Goal: Task Accomplishment & Management: Complete application form

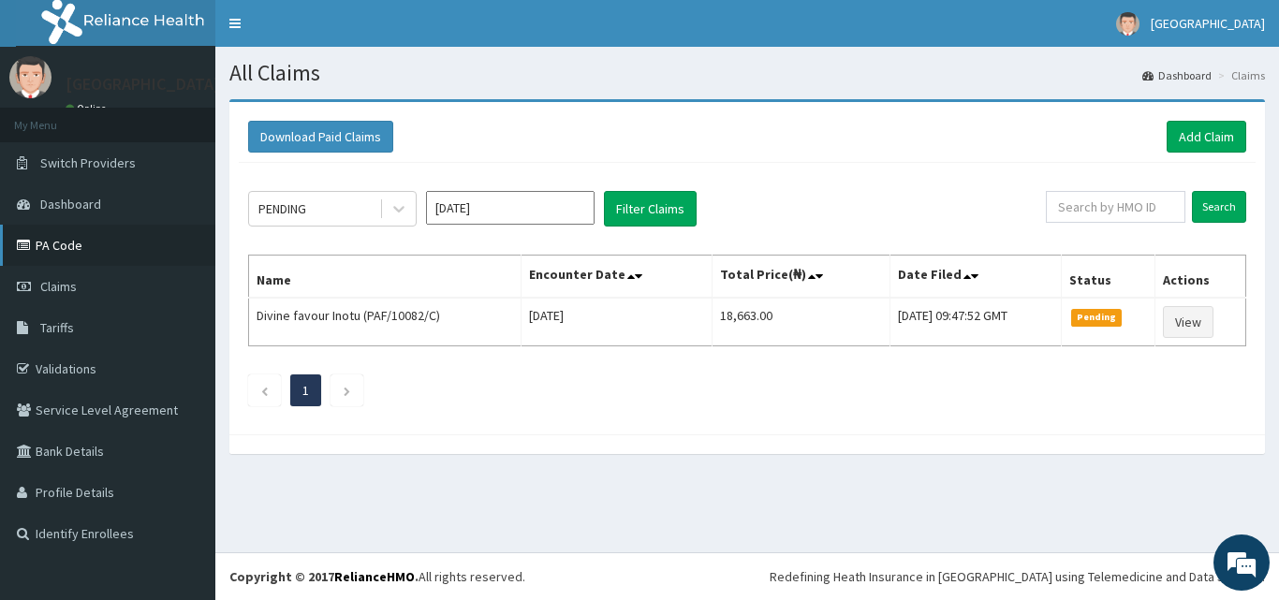
click at [62, 252] on link "PA Code" at bounding box center [107, 245] width 215 height 41
click at [1213, 130] on link "Add Claim" at bounding box center [1206, 137] width 80 height 32
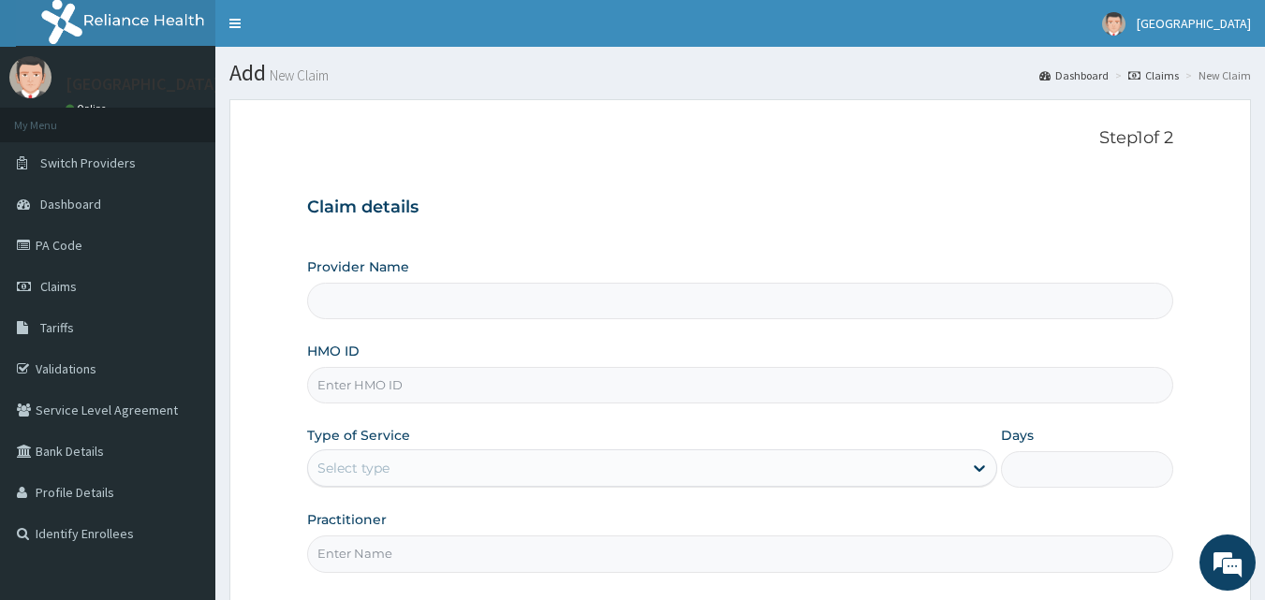
type input "[GEOGRAPHIC_DATA]"
click at [385, 386] on input "HMO ID" at bounding box center [740, 385] width 867 height 37
type input "SPD/10019/C"
click at [498, 468] on div "Select type" at bounding box center [635, 468] width 654 height 30
click at [353, 550] on input "Practitioner" at bounding box center [740, 554] width 867 height 37
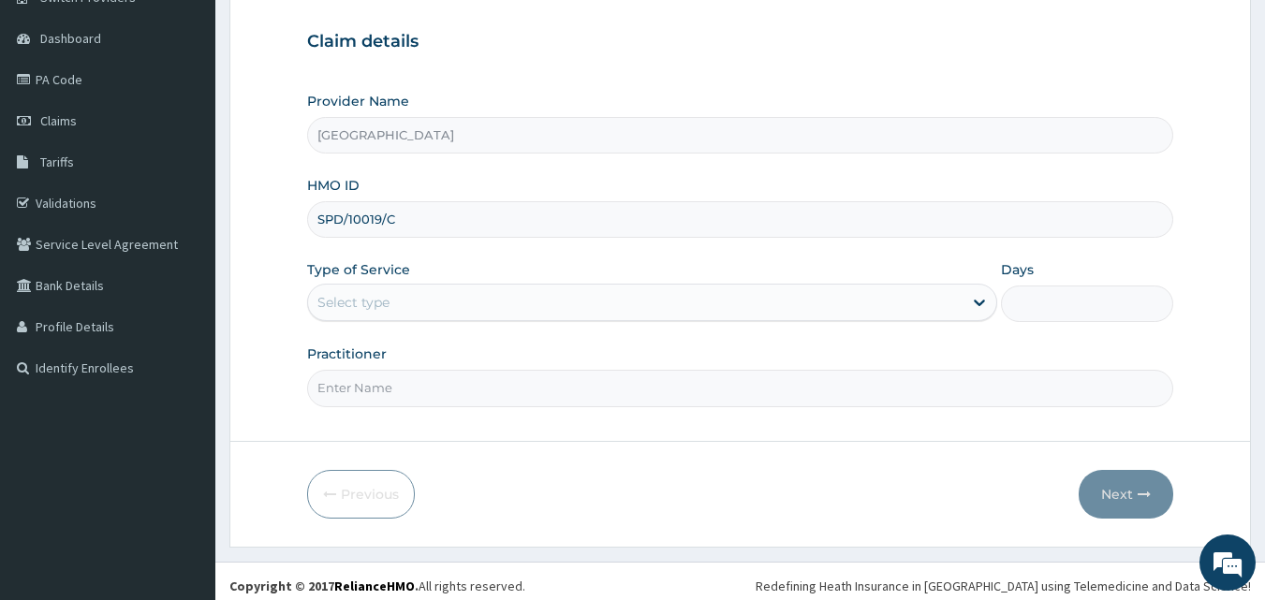
scroll to position [175, 0]
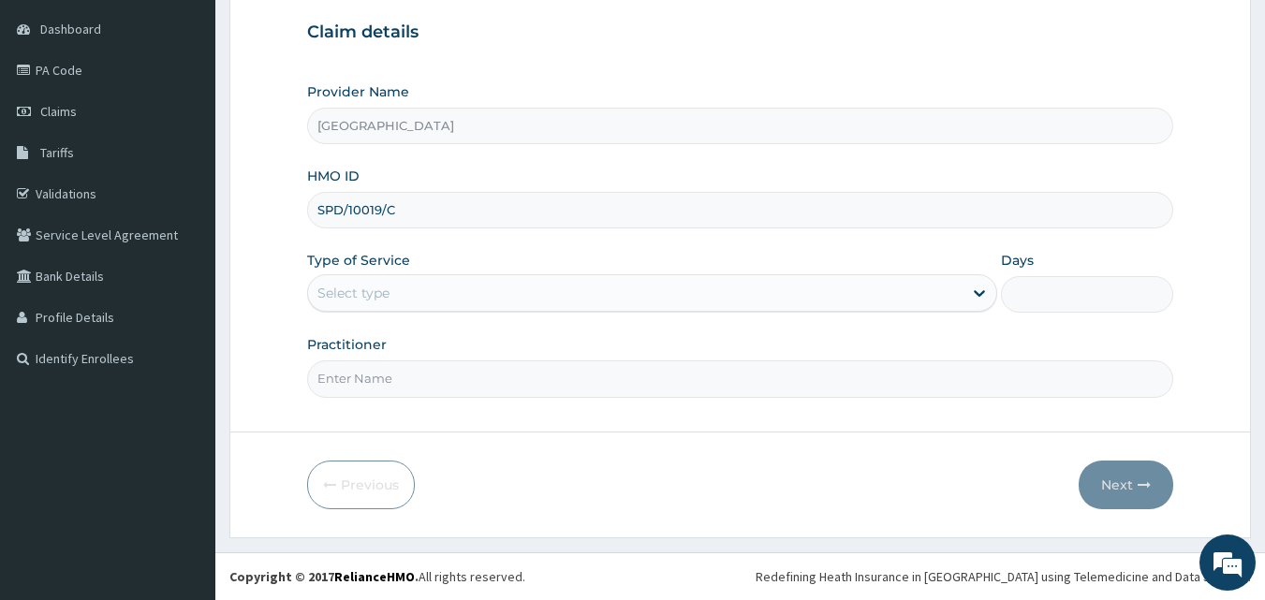
click at [370, 305] on div "Select type" at bounding box center [635, 293] width 654 height 30
drag, startPoint x: 370, startPoint y: 305, endPoint x: 330, endPoint y: 291, distance: 41.8
click at [330, 291] on div "Select type" at bounding box center [353, 293] width 72 height 19
click at [411, 293] on div "Select type" at bounding box center [635, 293] width 654 height 30
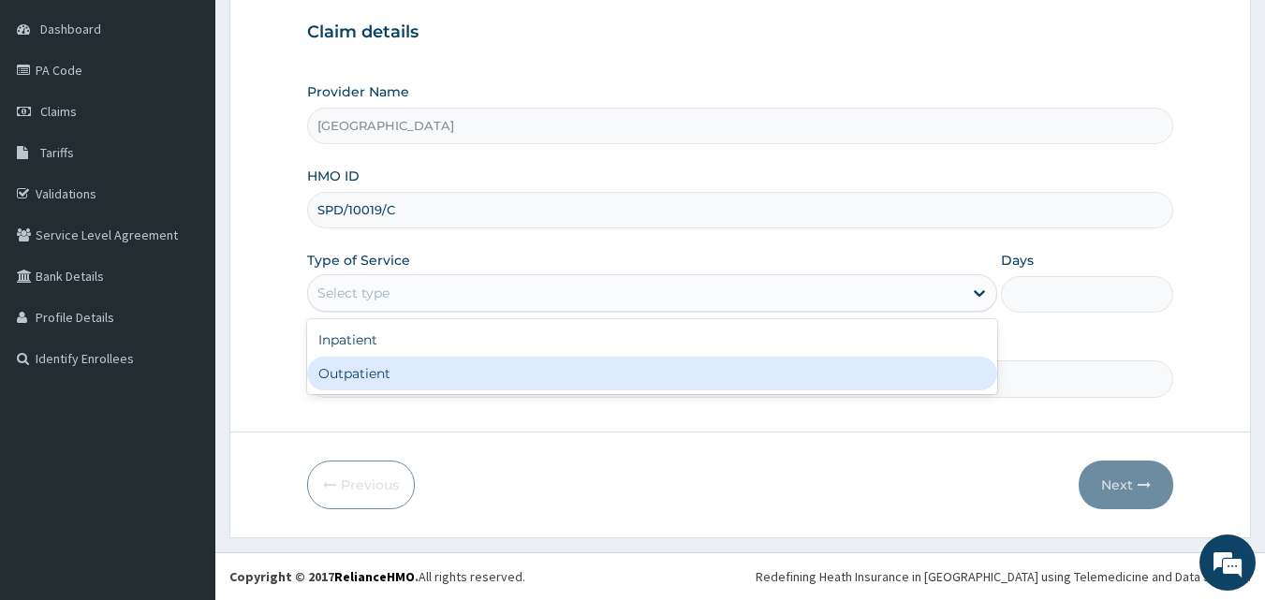
click at [362, 375] on div "Outpatient" at bounding box center [652, 374] width 690 height 34
type input "1"
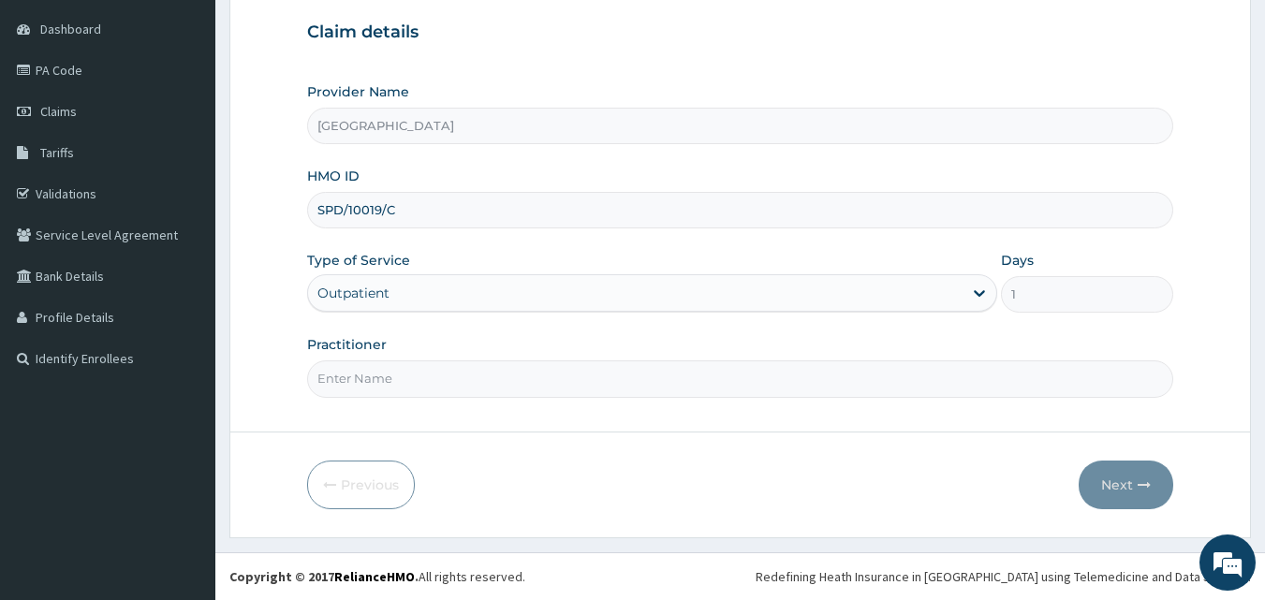
click at [361, 389] on input "Practitioner" at bounding box center [740, 378] width 867 height 37
type input "DR JESSICA"
click at [1105, 491] on button "Next" at bounding box center [1125, 485] width 95 height 49
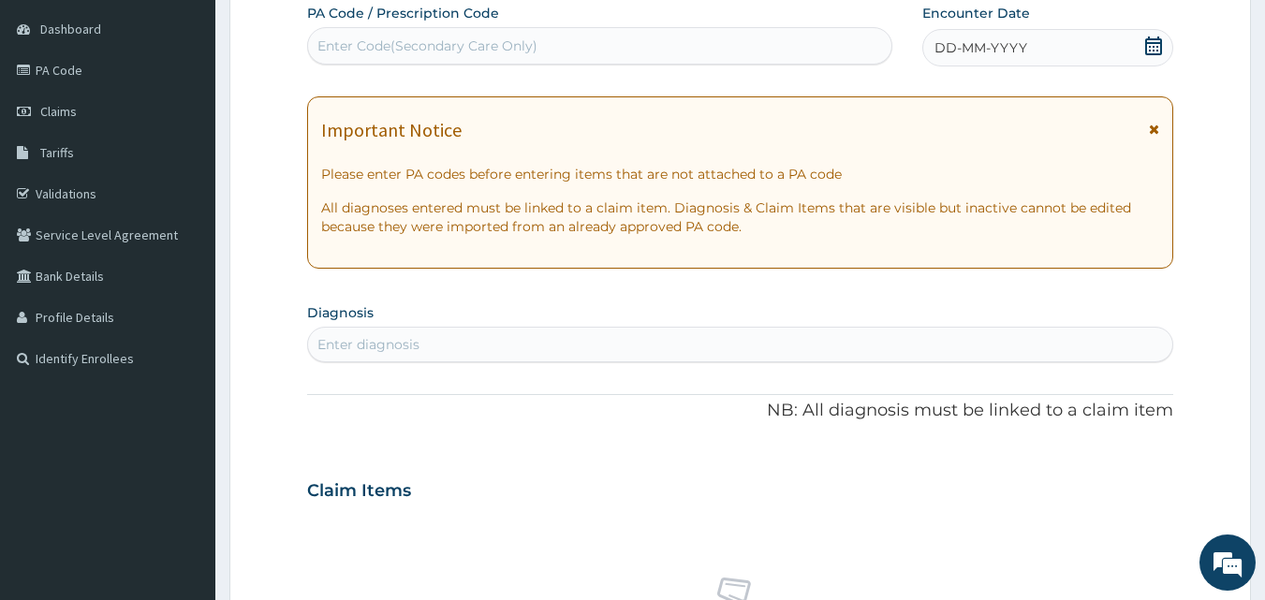
click at [348, 43] on div "Enter Code(Secondary Care Only)" at bounding box center [427, 46] width 220 height 19
type input "PA/DD77D0"
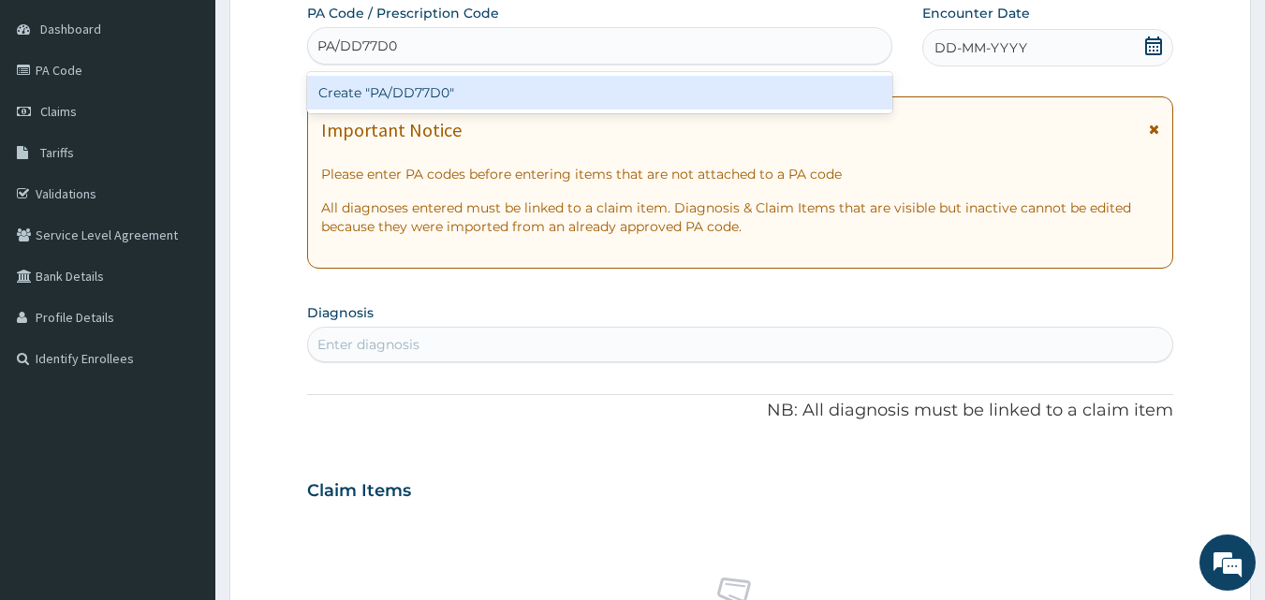
click at [400, 97] on div "Create "PA/DD77D0"" at bounding box center [600, 93] width 586 height 34
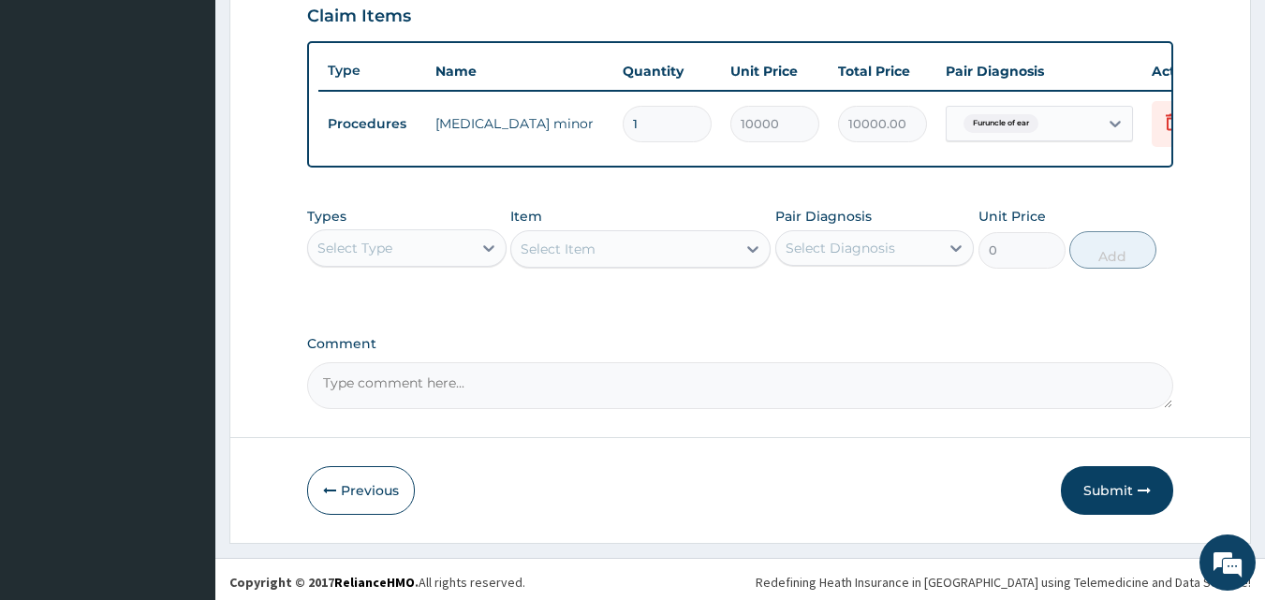
scroll to position [675, 0]
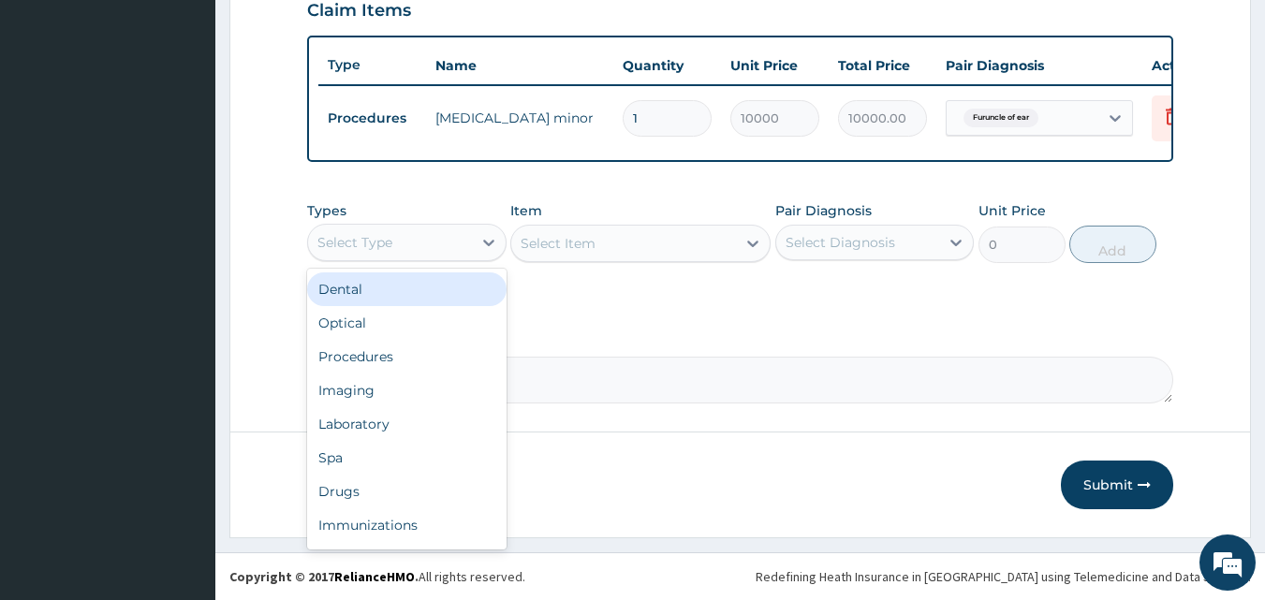
click at [410, 247] on div "Select Type" at bounding box center [390, 242] width 164 height 30
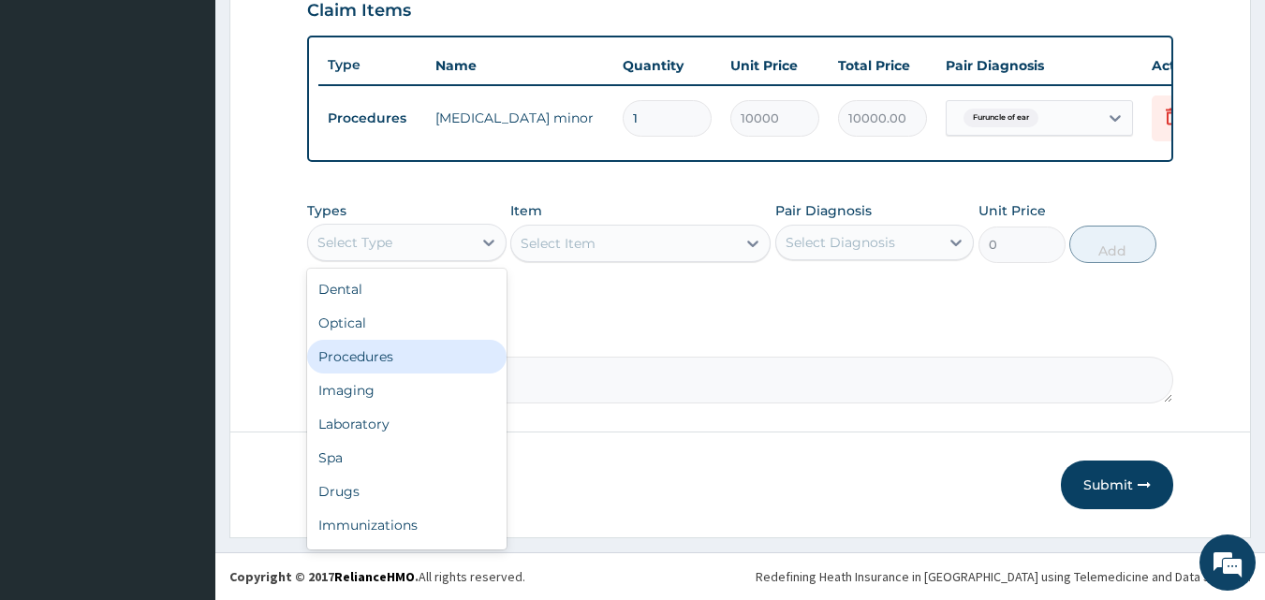
click at [380, 362] on div "Procedures" at bounding box center [406, 357] width 199 height 34
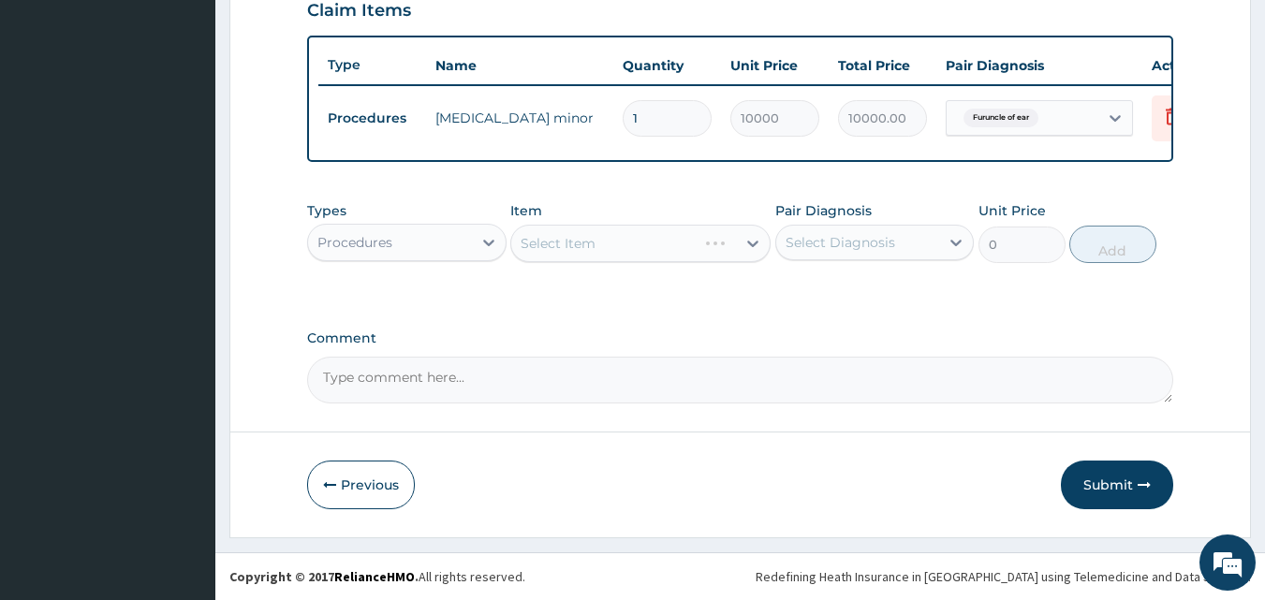
click at [645, 245] on div "Select Item" at bounding box center [640, 243] width 260 height 37
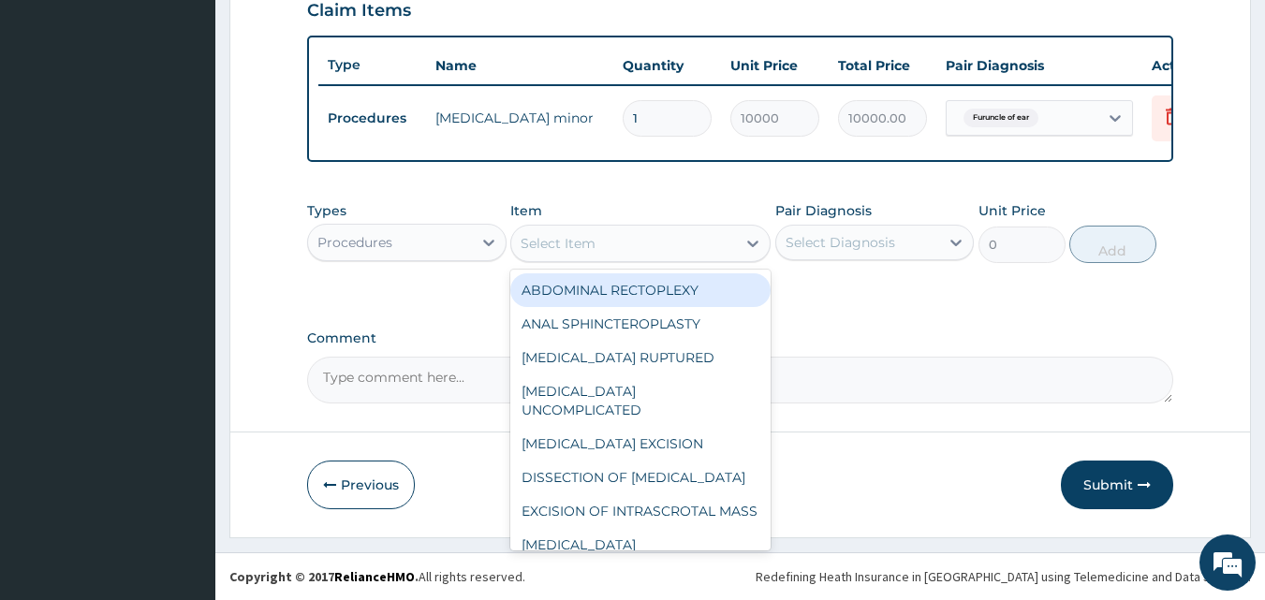
click at [645, 245] on div "Select Item" at bounding box center [623, 243] width 225 height 30
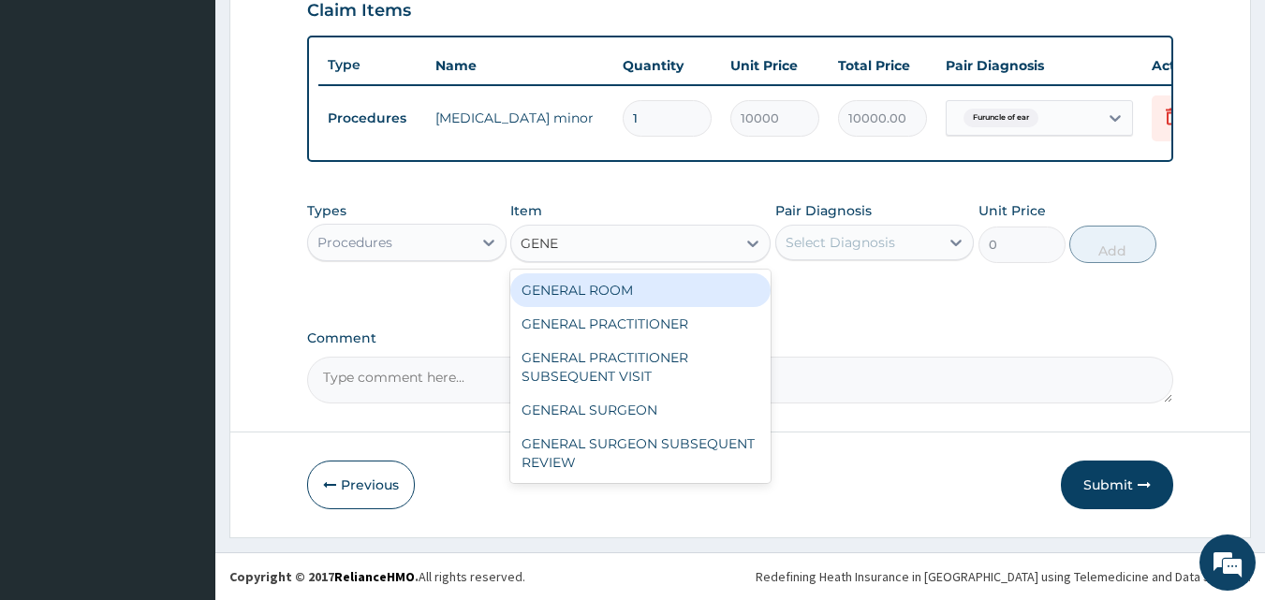
type input "GENER"
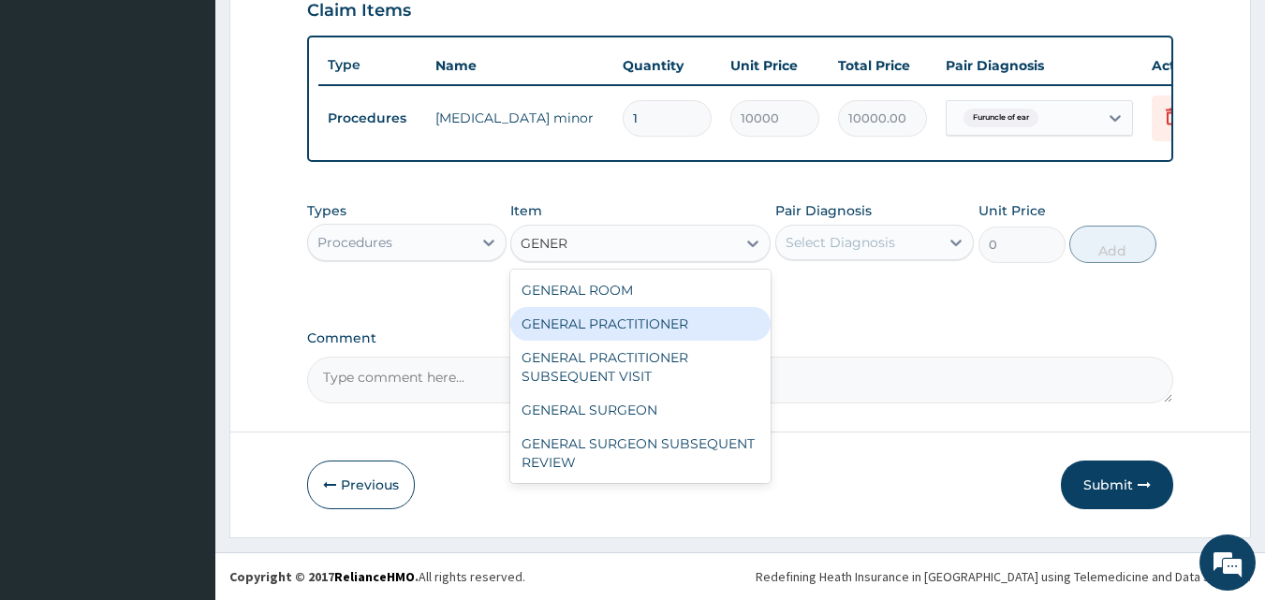
click at [636, 322] on div "GENERAL PRACTITIONER" at bounding box center [640, 324] width 260 height 34
type input "2000"
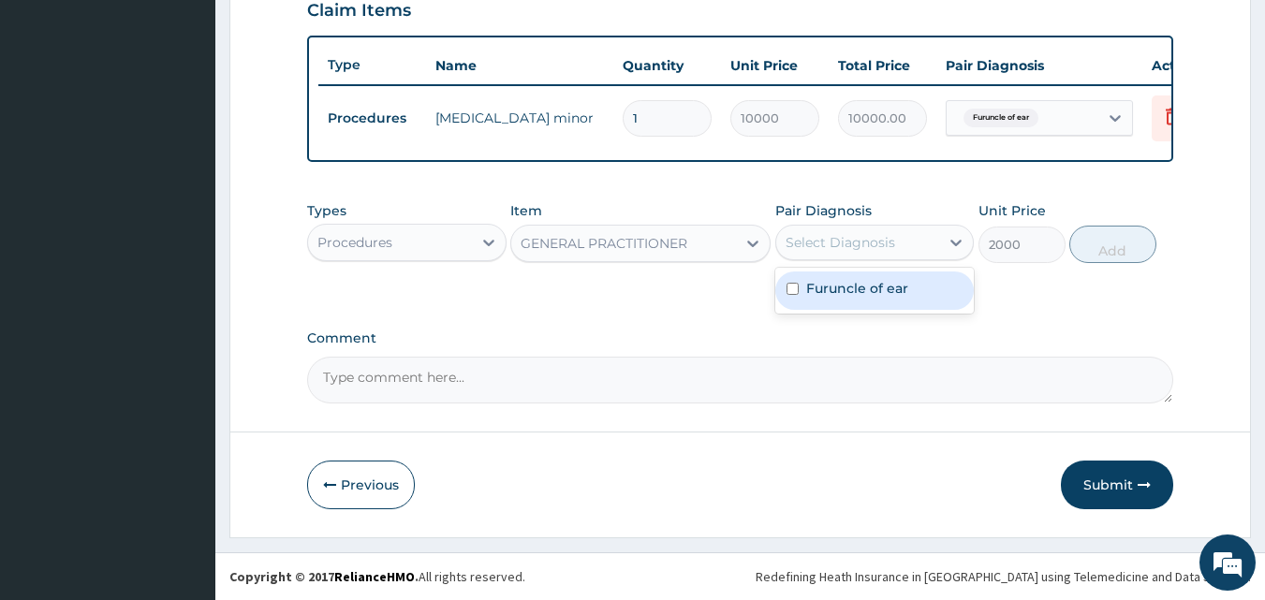
click at [859, 243] on div "Select Diagnosis" at bounding box center [840, 242] width 110 height 19
click at [860, 286] on label "Furuncle of ear" at bounding box center [857, 288] width 102 height 19
checkbox input "true"
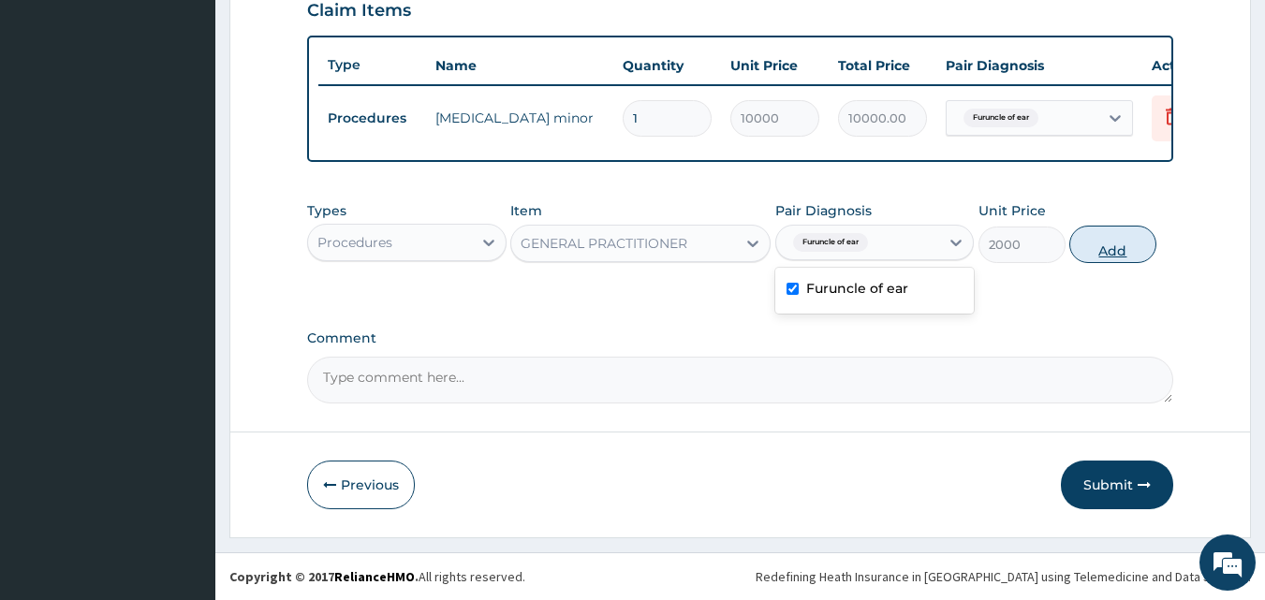
click at [1114, 252] on button "Add" at bounding box center [1112, 244] width 87 height 37
type input "0"
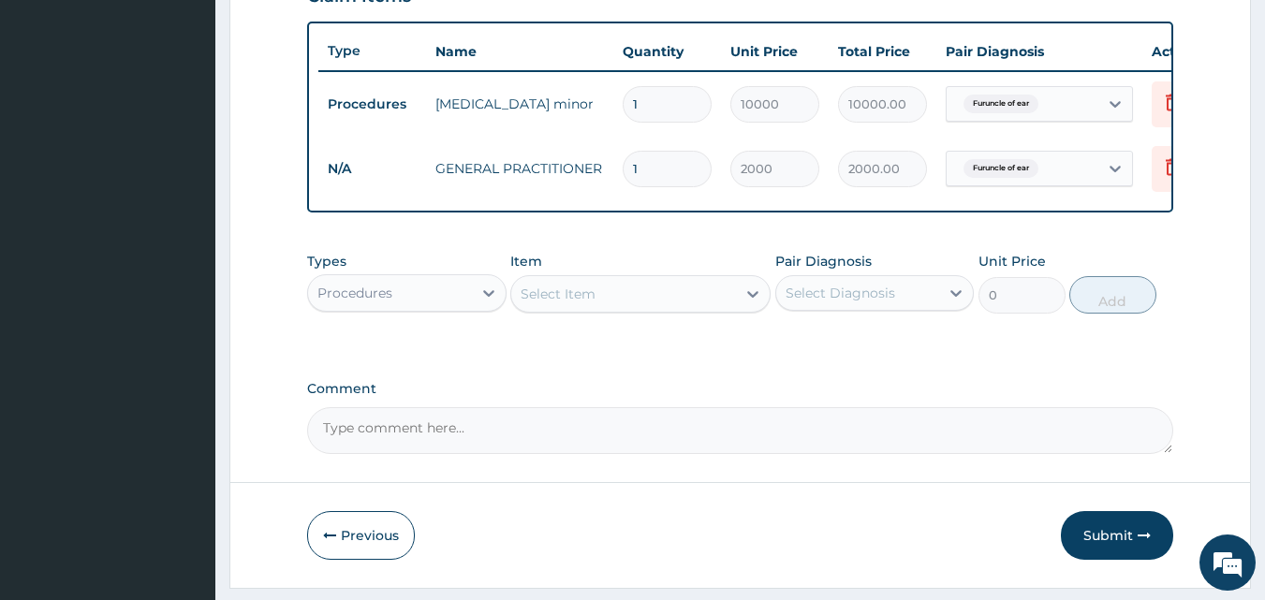
click at [428, 308] on div "Procedures" at bounding box center [390, 293] width 164 height 30
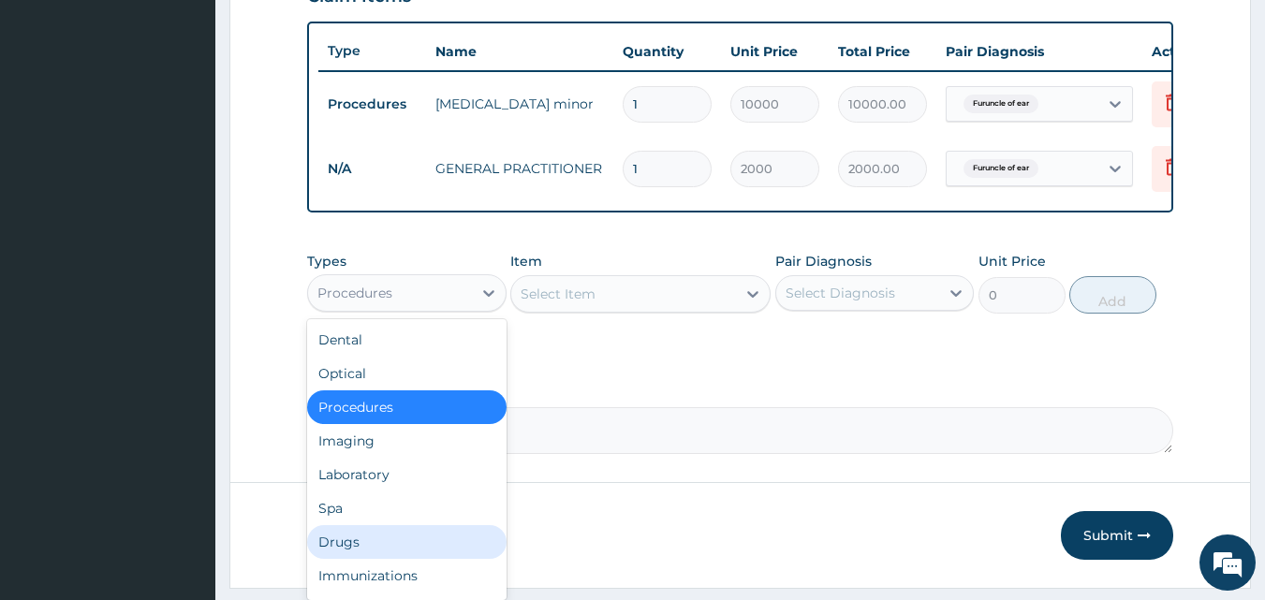
click at [357, 556] on div "Drugs" at bounding box center [406, 542] width 199 height 34
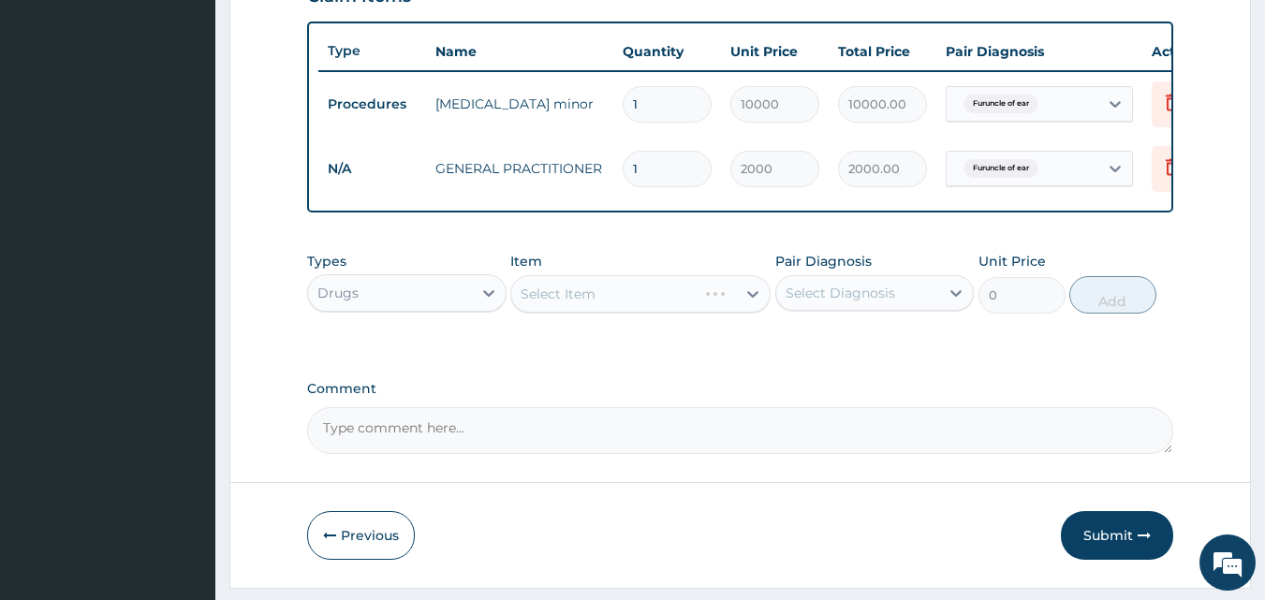
click at [559, 311] on div "Select Item" at bounding box center [640, 293] width 260 height 37
click at [549, 313] on div "Select Item" at bounding box center [640, 293] width 260 height 37
click at [646, 313] on div "Select Item" at bounding box center [640, 293] width 260 height 37
click at [575, 305] on div "Select Item" at bounding box center [640, 293] width 260 height 37
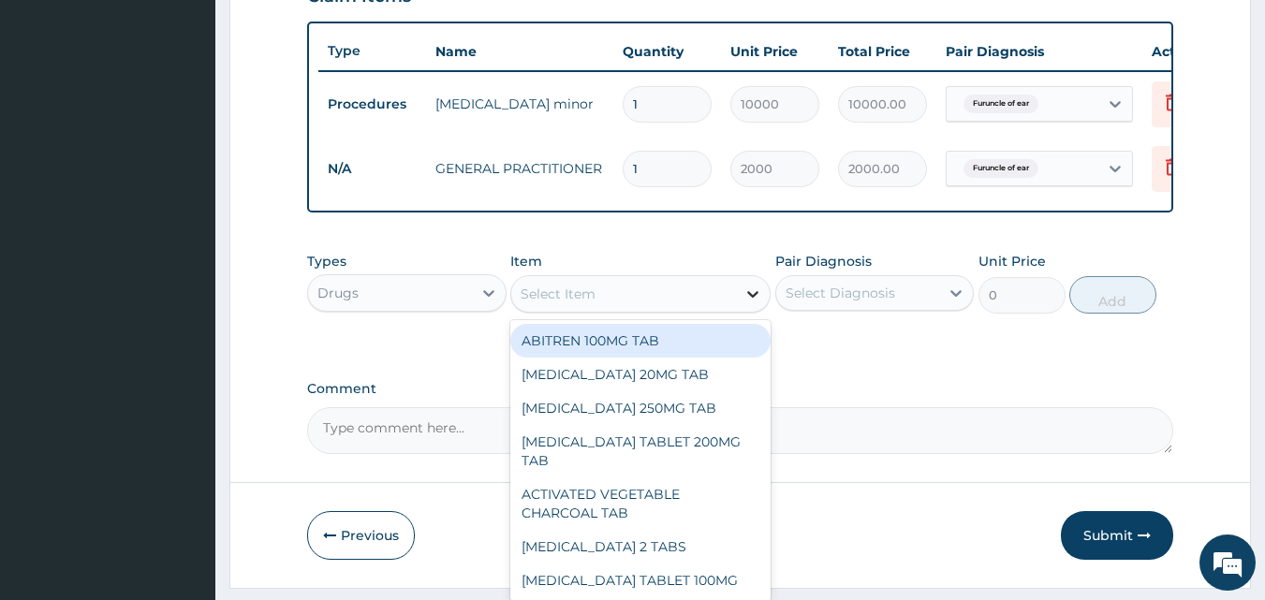
click at [753, 303] on icon at bounding box center [752, 294] width 19 height 19
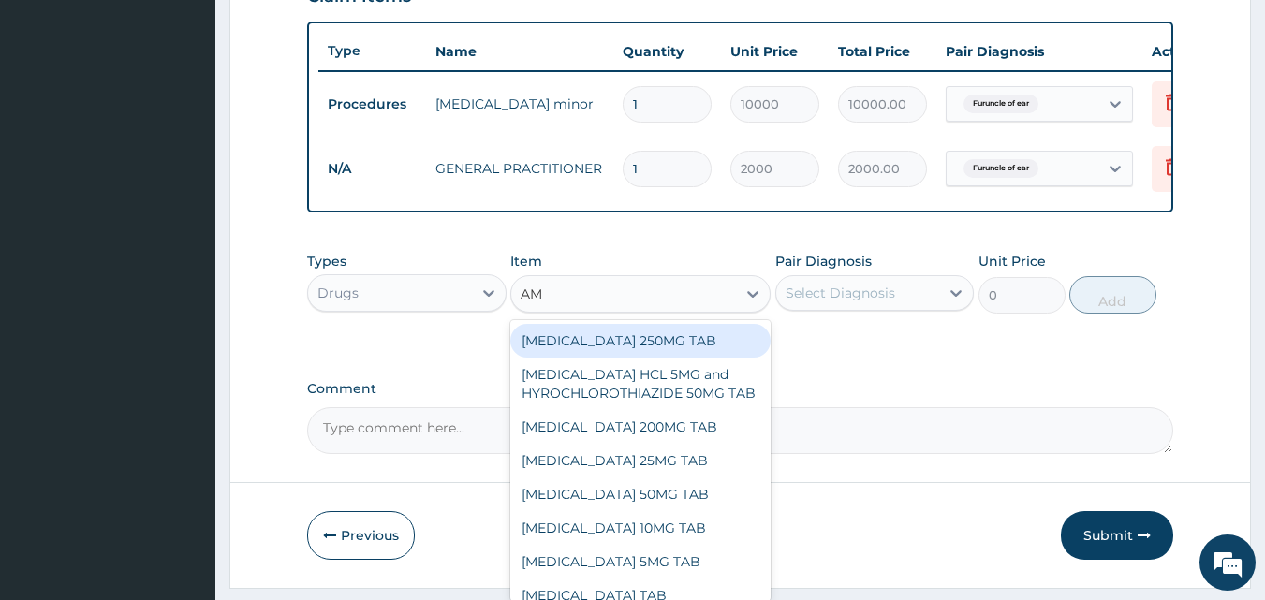
type input "AMO"
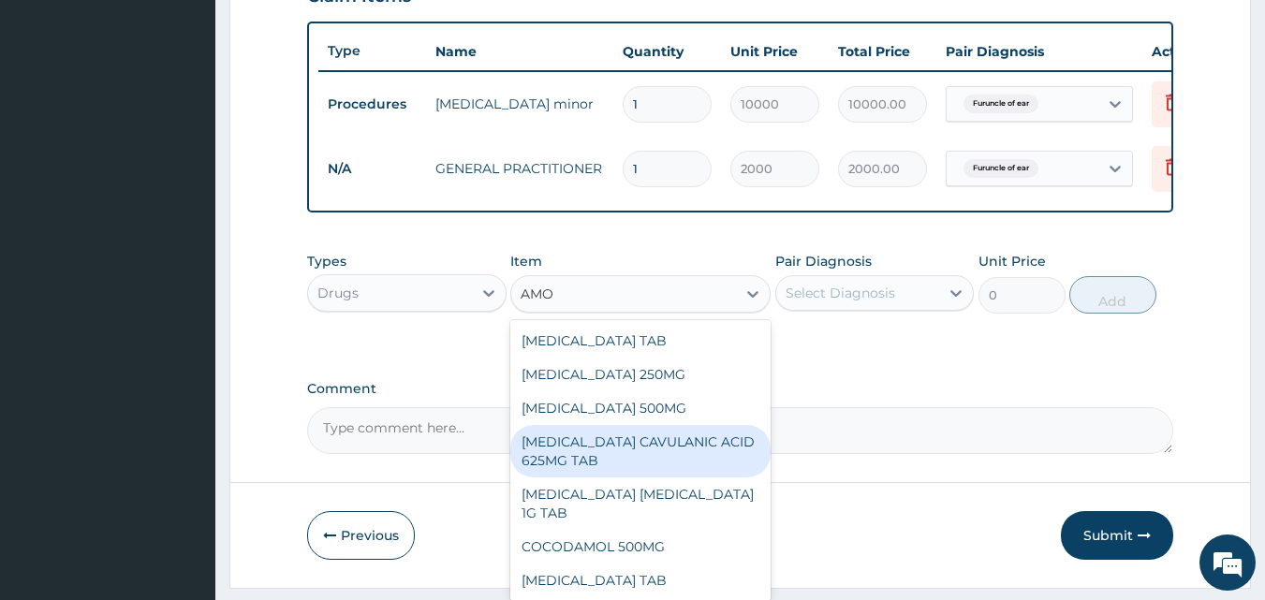
click at [608, 459] on div "AMOXICILLIN CAVULANIC ACID 625MG TAB" at bounding box center [640, 451] width 260 height 52
type input "250"
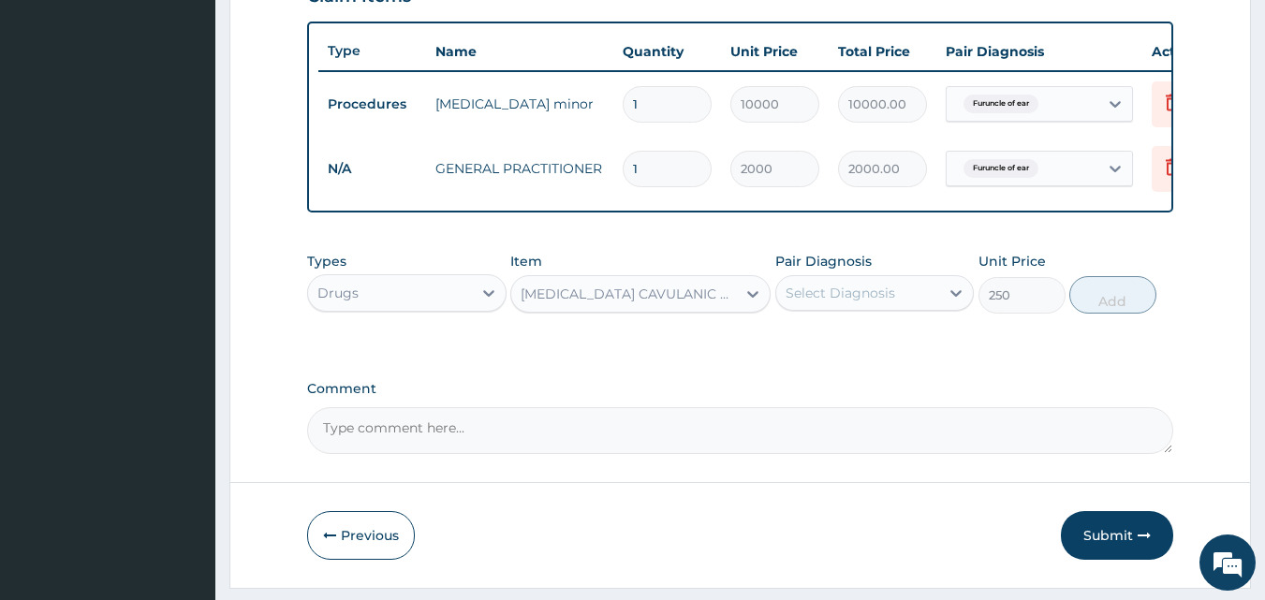
click at [909, 308] on div "Select Diagnosis" at bounding box center [858, 293] width 164 height 30
click at [889, 360] on div "Furuncle of ear" at bounding box center [874, 341] width 199 height 38
checkbox input "true"
click at [1101, 310] on button "Add" at bounding box center [1112, 294] width 87 height 37
type input "0"
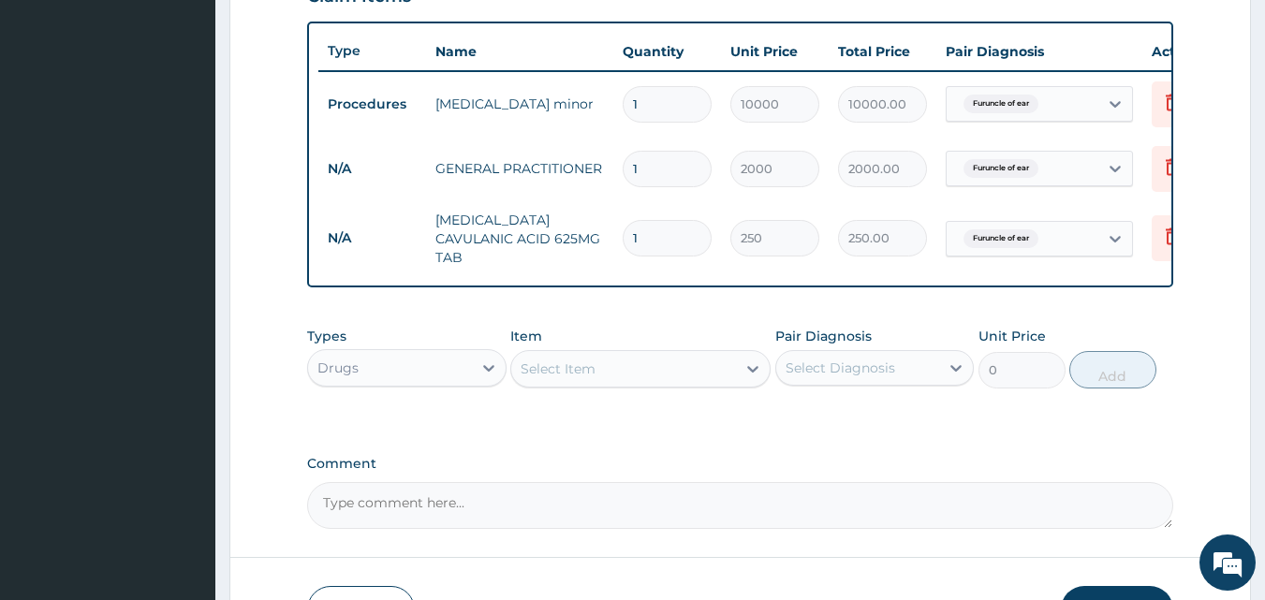
type input "14"
type input "3500.00"
type input "14"
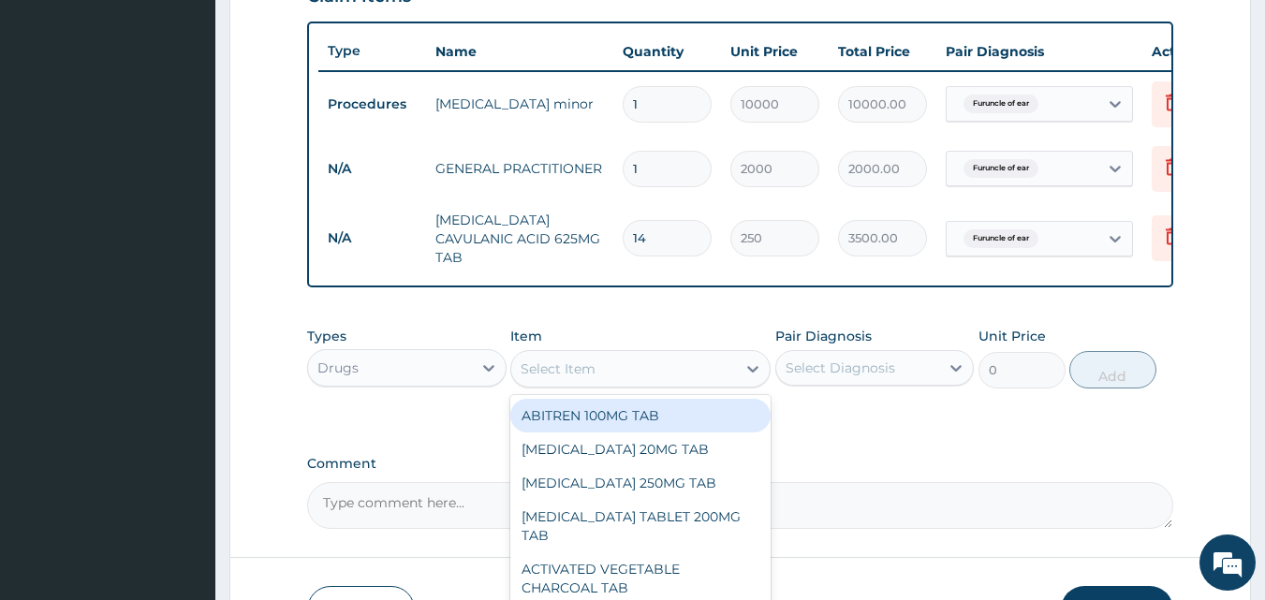
click at [604, 374] on div "Select Item" at bounding box center [623, 369] width 225 height 30
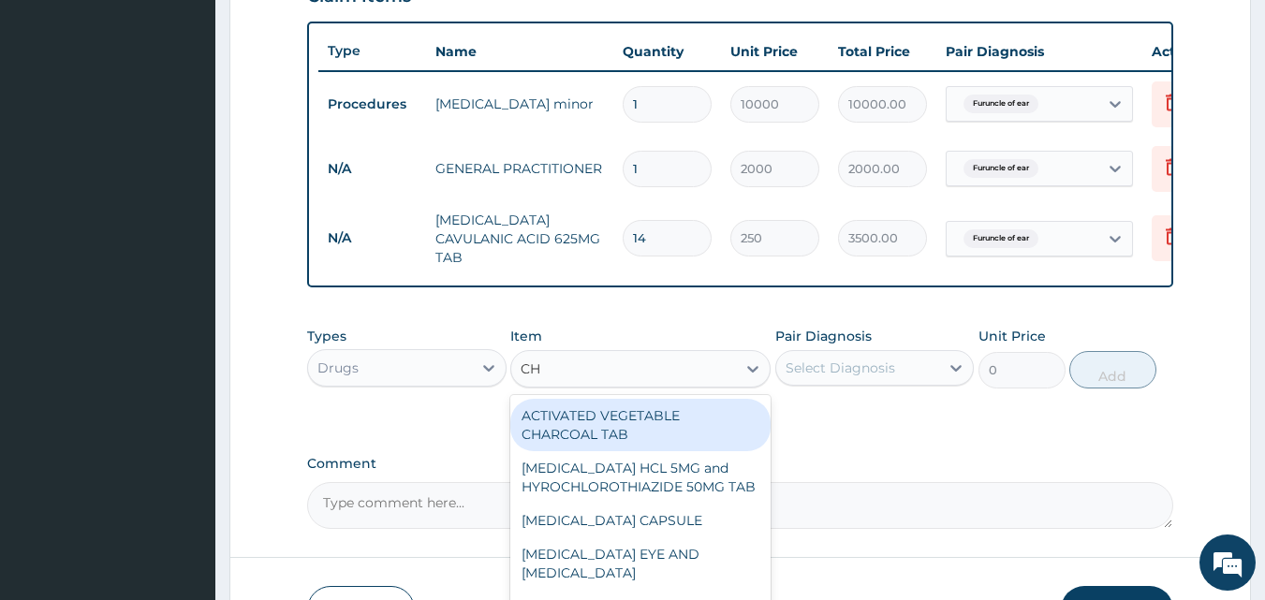
type input "CHY"
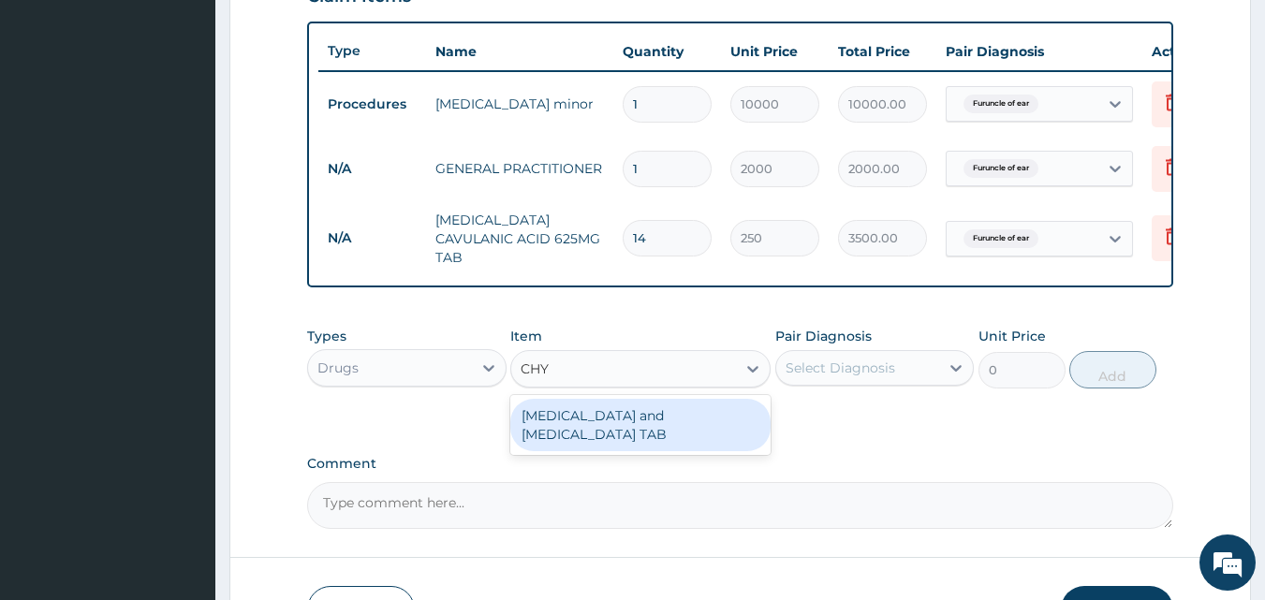
click at [609, 419] on div "CHYMOTRYPSIN and TRYPSIN TAB" at bounding box center [640, 425] width 260 height 52
type input "165"
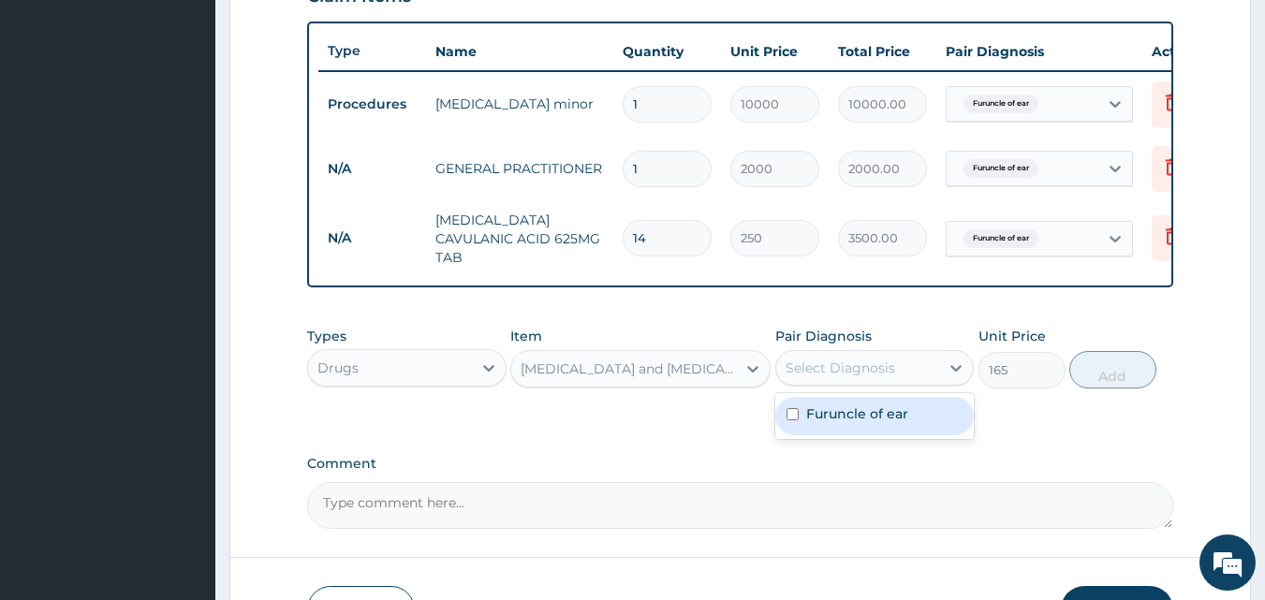
click at [887, 377] on div "Select Diagnosis" at bounding box center [840, 368] width 110 height 19
click at [888, 435] on div "Furuncle of ear" at bounding box center [874, 416] width 199 height 38
checkbox input "true"
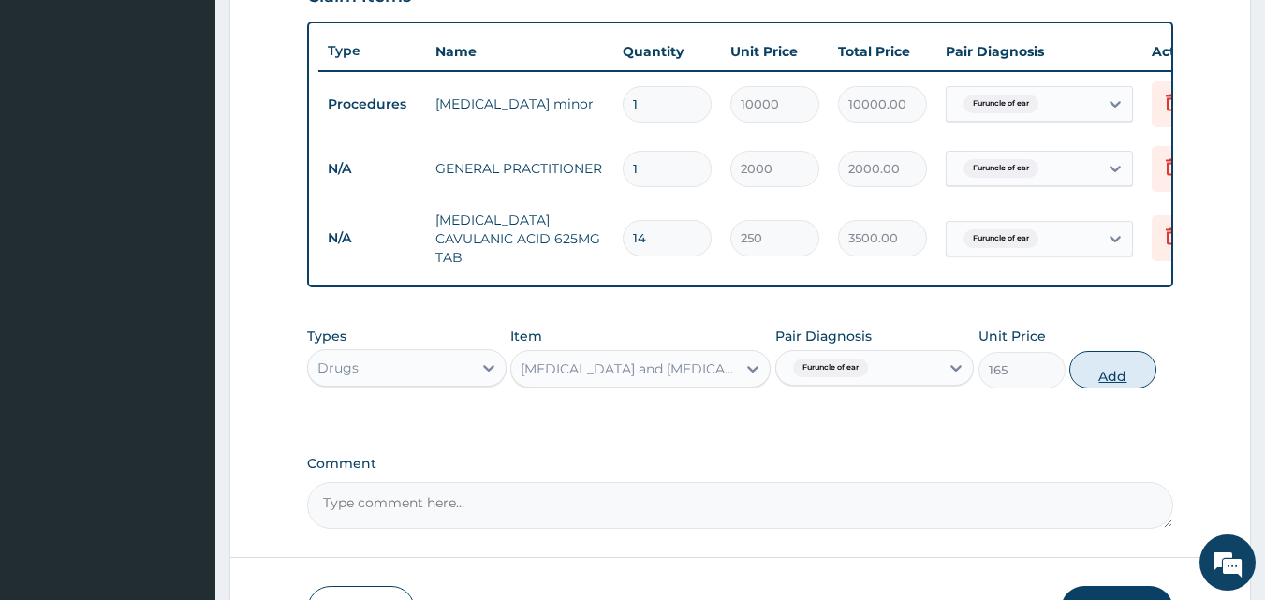
click at [1124, 381] on button "Add" at bounding box center [1112, 369] width 87 height 37
type input "0"
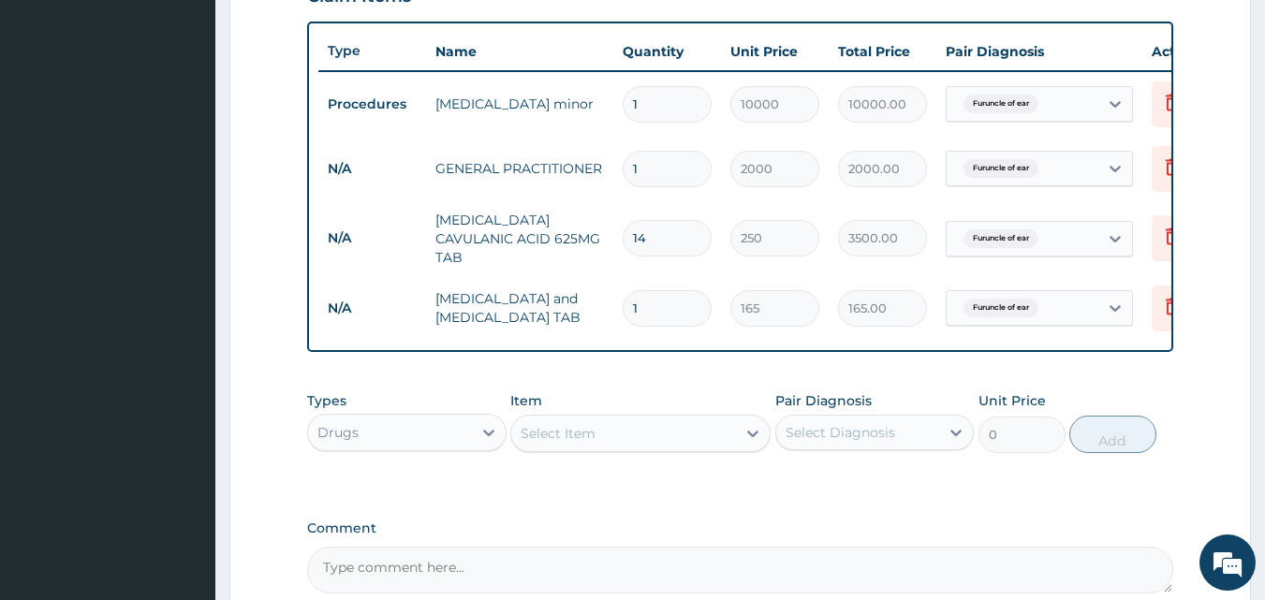
type input "0.00"
type input "3"
type input "495.00"
type input "30"
type input "4950.00"
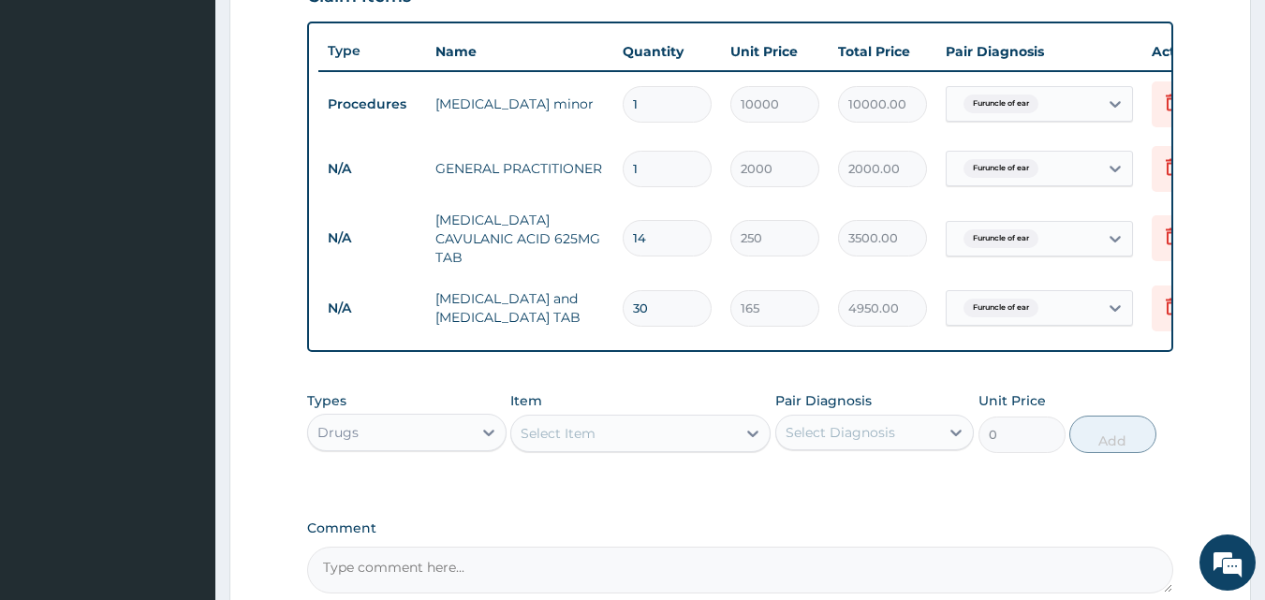
type input "30"
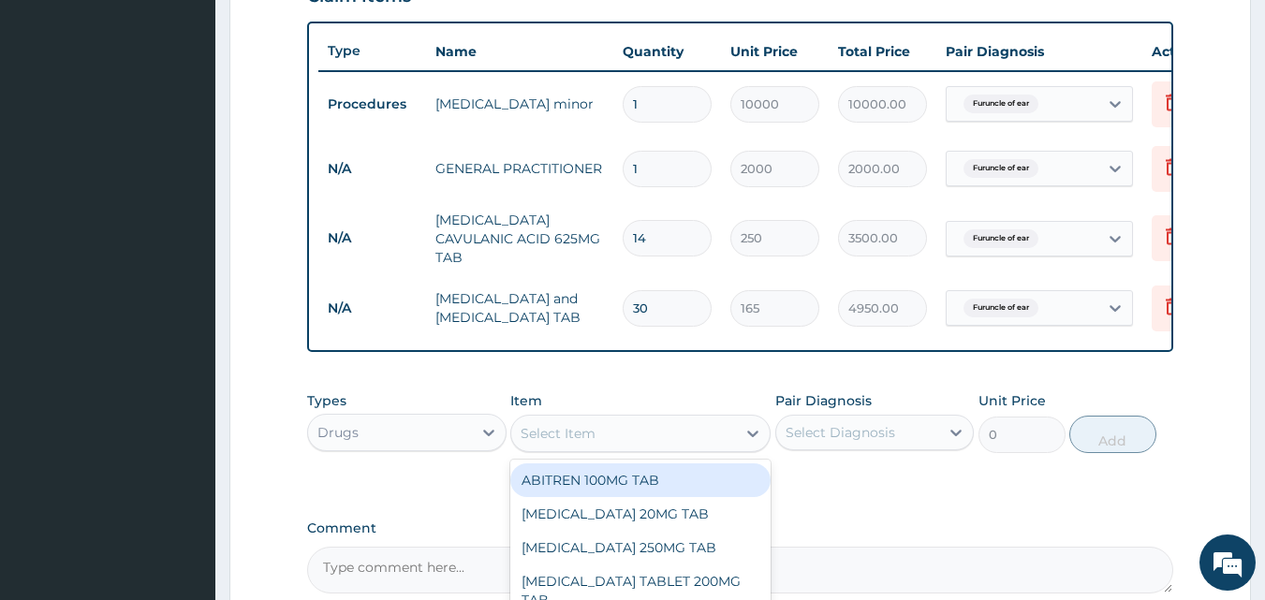
click at [620, 447] on div "Select Item" at bounding box center [623, 433] width 225 height 30
type input "IBU"
click at [602, 497] on div "IBUPROFEN 200MG TAB" at bounding box center [640, 480] width 260 height 34
type input "60"
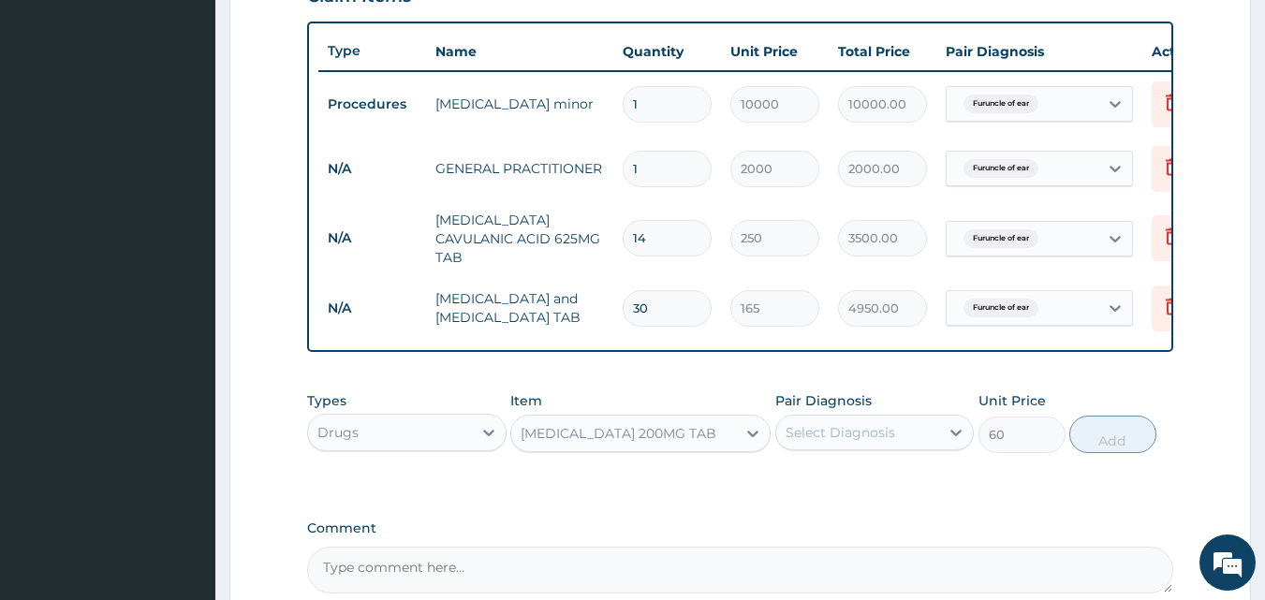
click at [832, 439] on div "Select Diagnosis" at bounding box center [840, 432] width 110 height 19
click at [830, 488] on label "Furuncle of ear" at bounding box center [857, 478] width 102 height 19
checkbox input "true"
click at [1134, 444] on button "Add" at bounding box center [1112, 434] width 87 height 37
type input "0"
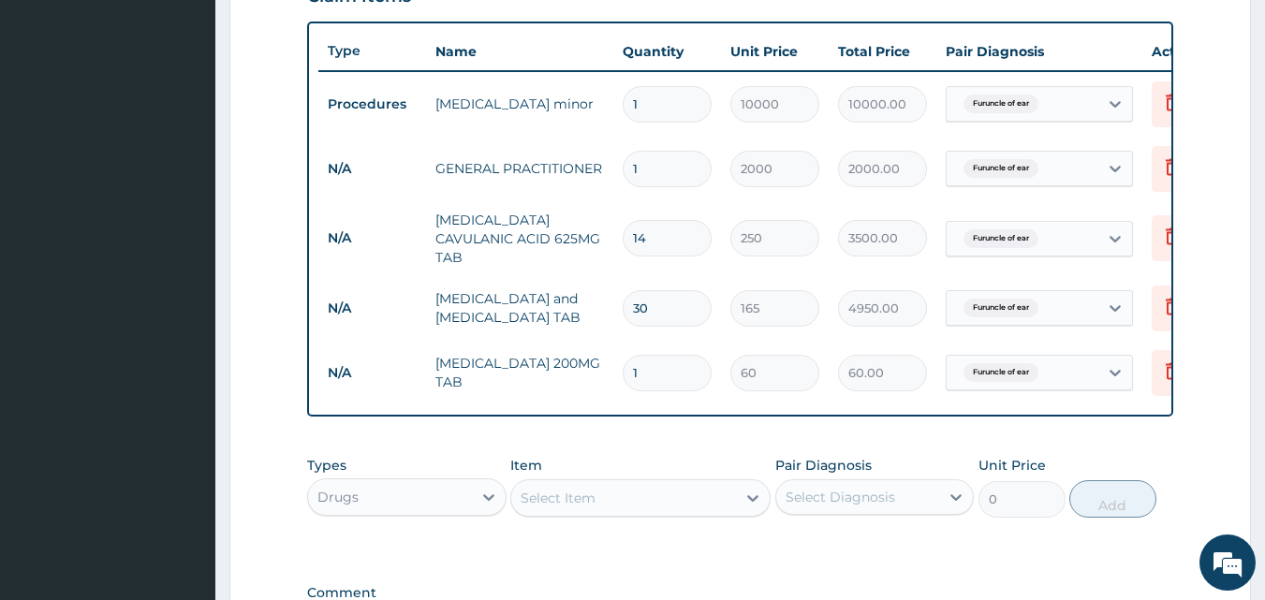
type input "0.00"
type input "2"
type input "120.00"
type input "20"
type input "1200.00"
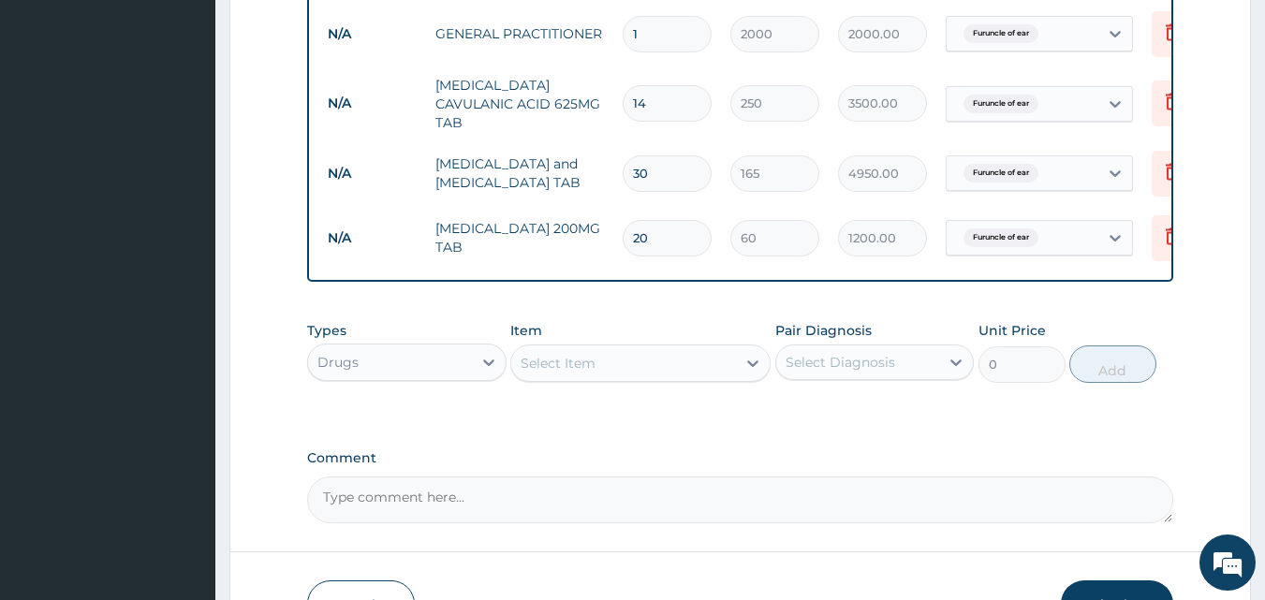
scroll to position [944, 0]
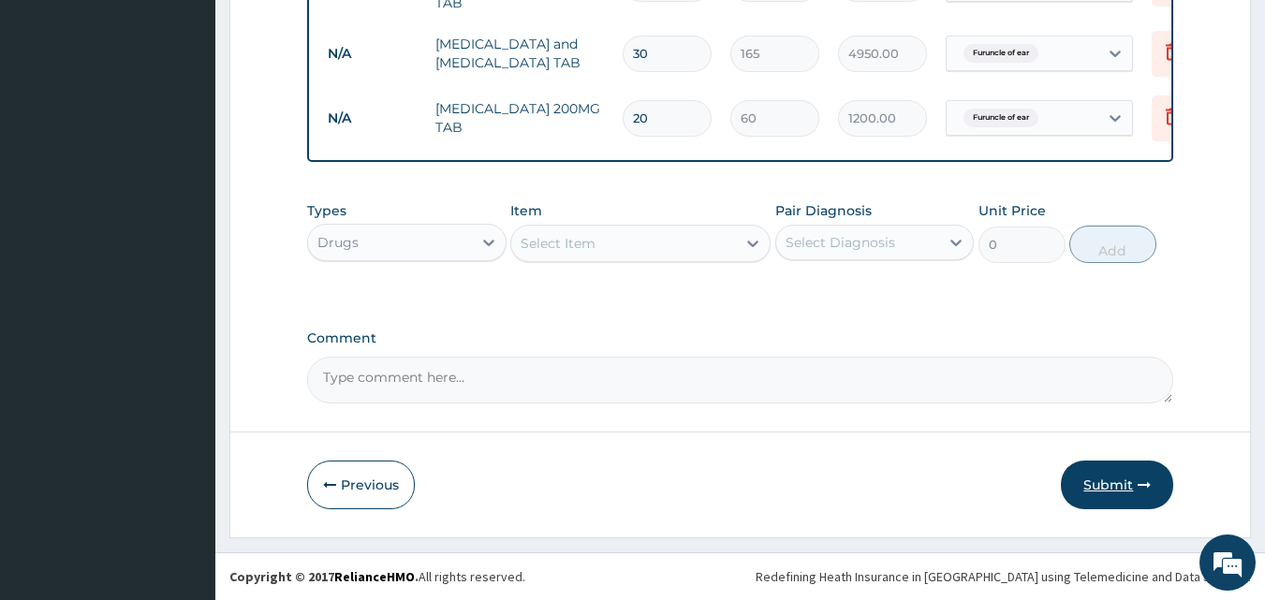
type input "20"
click at [1125, 483] on button "Submit" at bounding box center [1117, 485] width 112 height 49
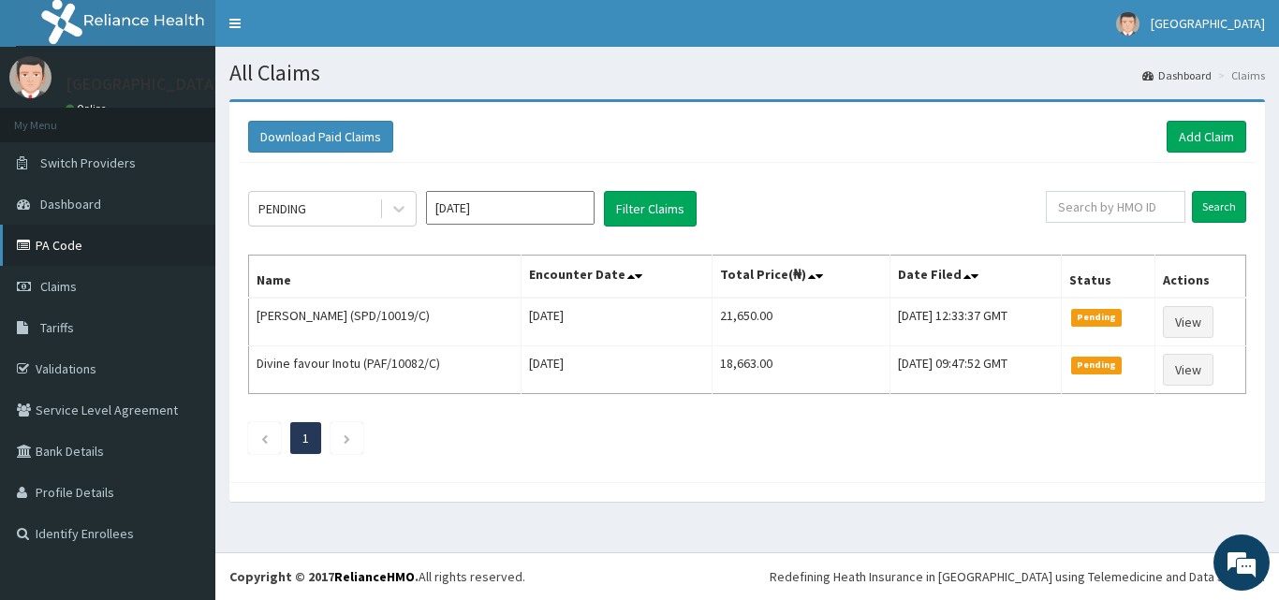
click at [62, 251] on link "PA Code" at bounding box center [107, 245] width 215 height 41
click at [1198, 139] on link "Add Claim" at bounding box center [1206, 137] width 80 height 32
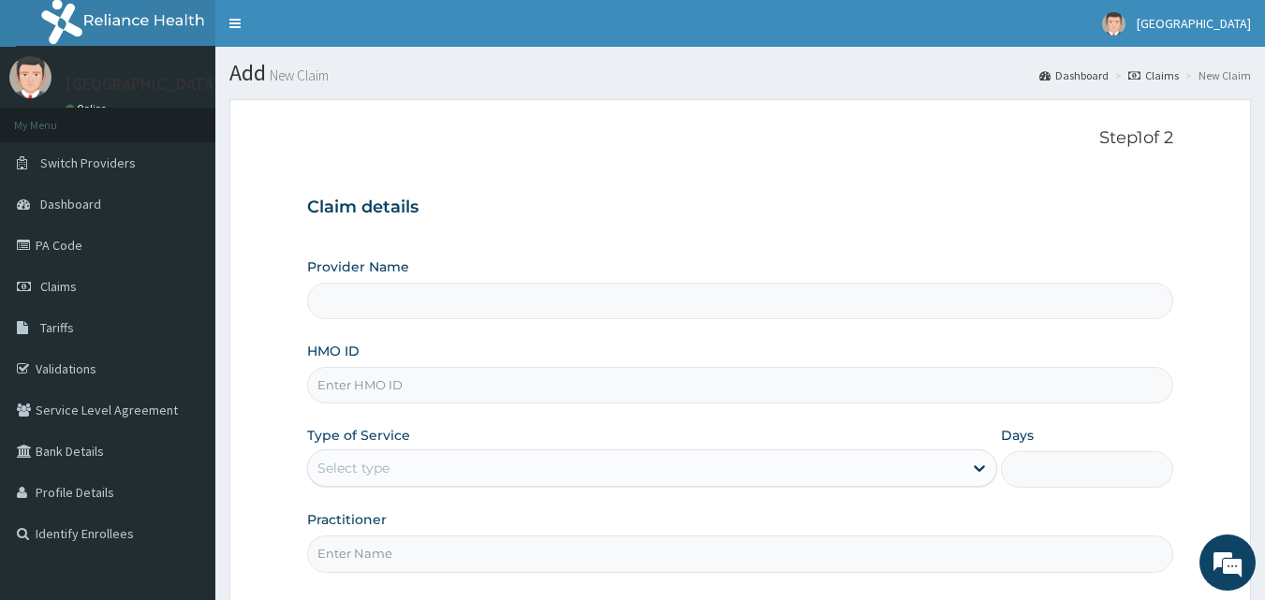
click at [378, 383] on input "HMO ID" at bounding box center [740, 385] width 867 height 37
type input "[GEOGRAPHIC_DATA]"
click at [388, 390] on input "HMO ID" at bounding box center [740, 385] width 867 height 37
type input "PAF/10082/C"
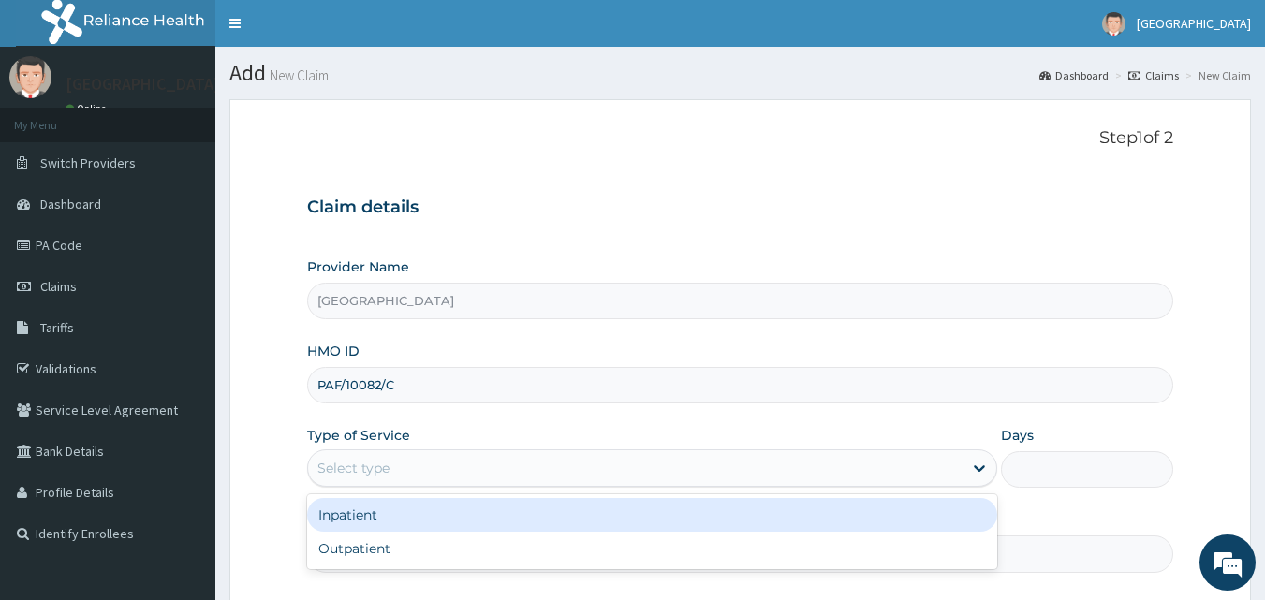
click at [349, 468] on div "Select type" at bounding box center [353, 468] width 72 height 19
click at [359, 522] on div "Inpatient" at bounding box center [652, 515] width 690 height 34
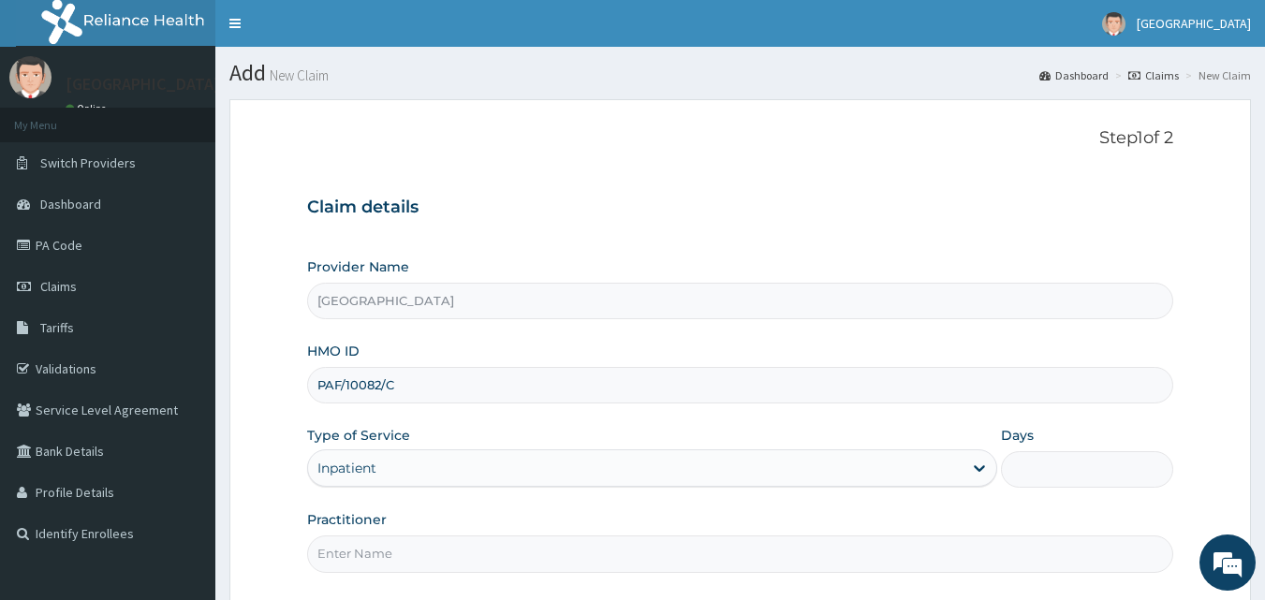
click at [1016, 482] on input "Days" at bounding box center [1087, 469] width 172 height 37
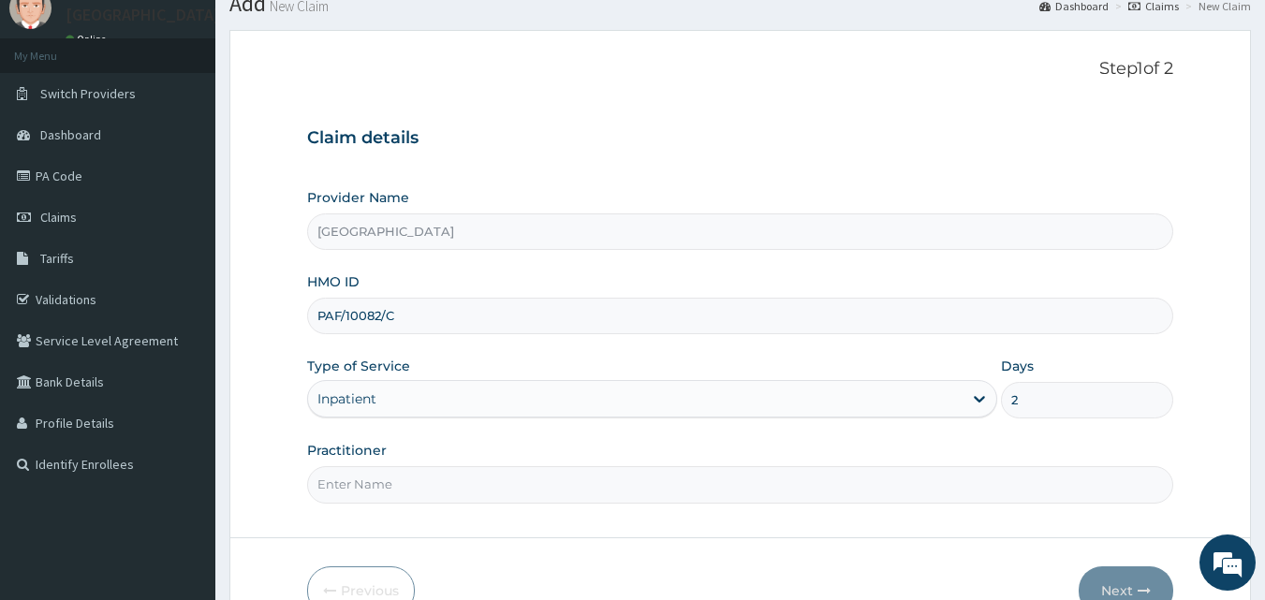
scroll to position [175, 0]
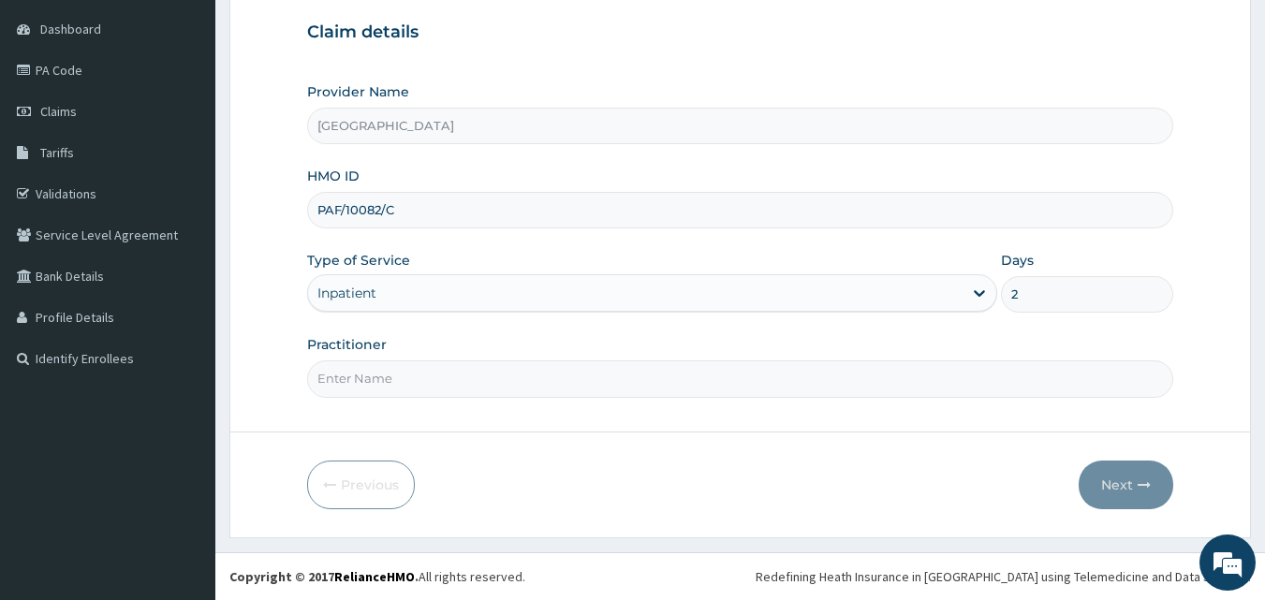
type input "2"
click at [352, 378] on input "Practitioner" at bounding box center [740, 378] width 867 height 37
type input "DR [PERSON_NAME]"
click at [1108, 473] on button "Next" at bounding box center [1125, 485] width 95 height 49
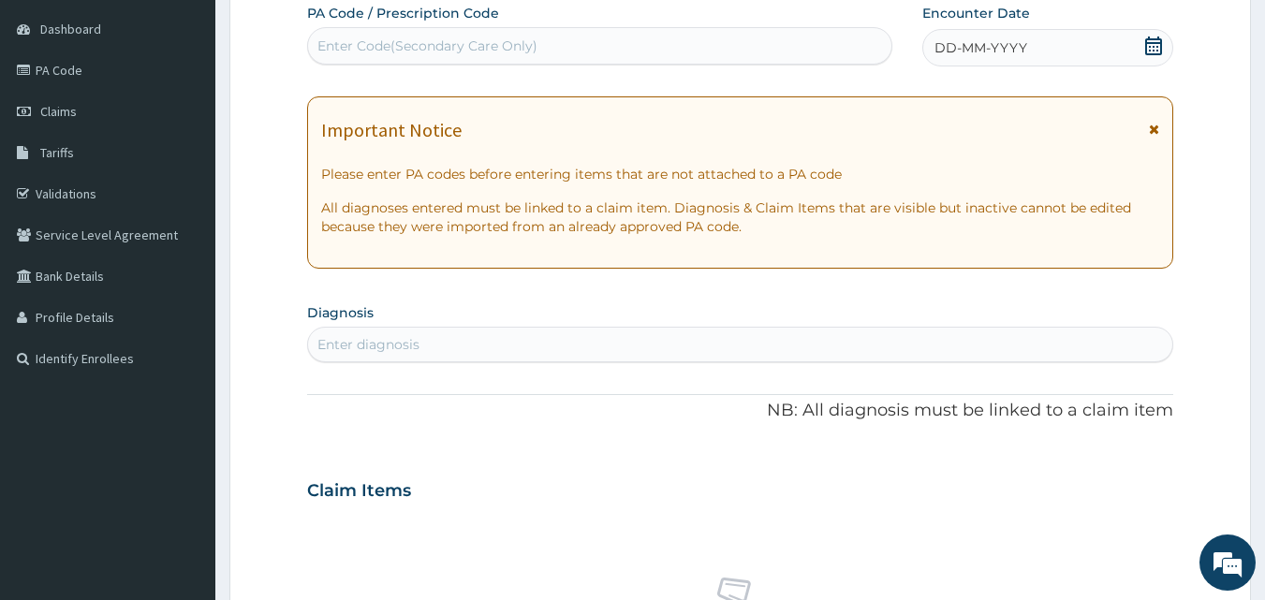
click at [389, 44] on div "Enter Code(Secondary Care Only)" at bounding box center [427, 46] width 220 height 19
type input "PA/C241AB"
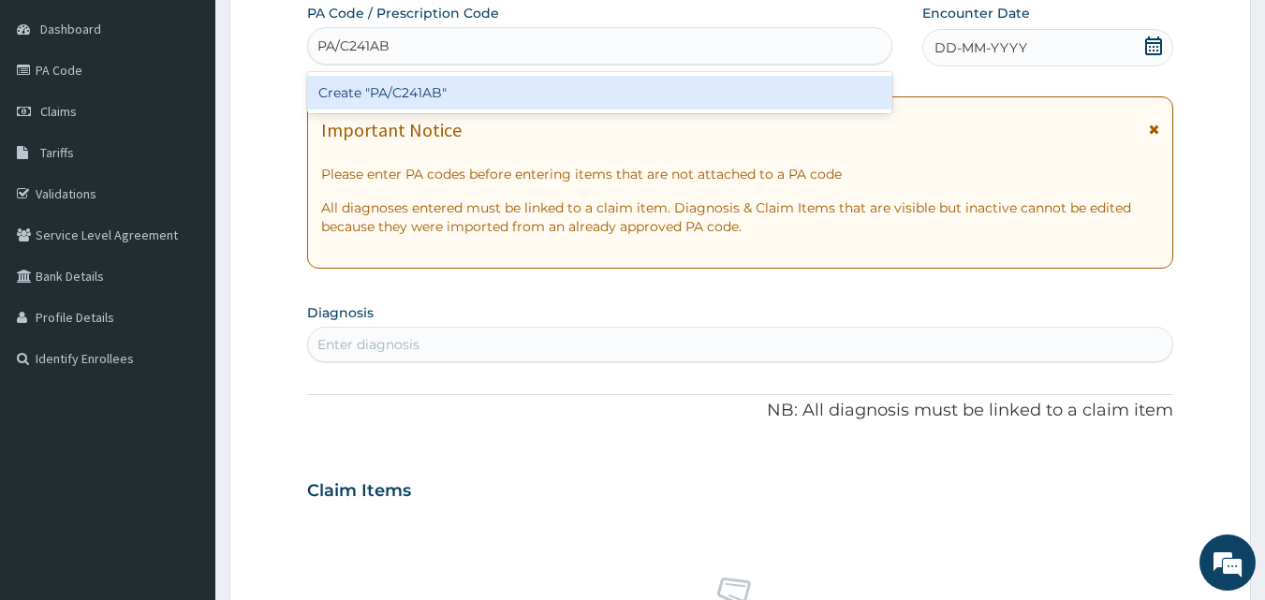
click at [385, 103] on div "Create "PA/C241AB"" at bounding box center [600, 93] width 586 height 34
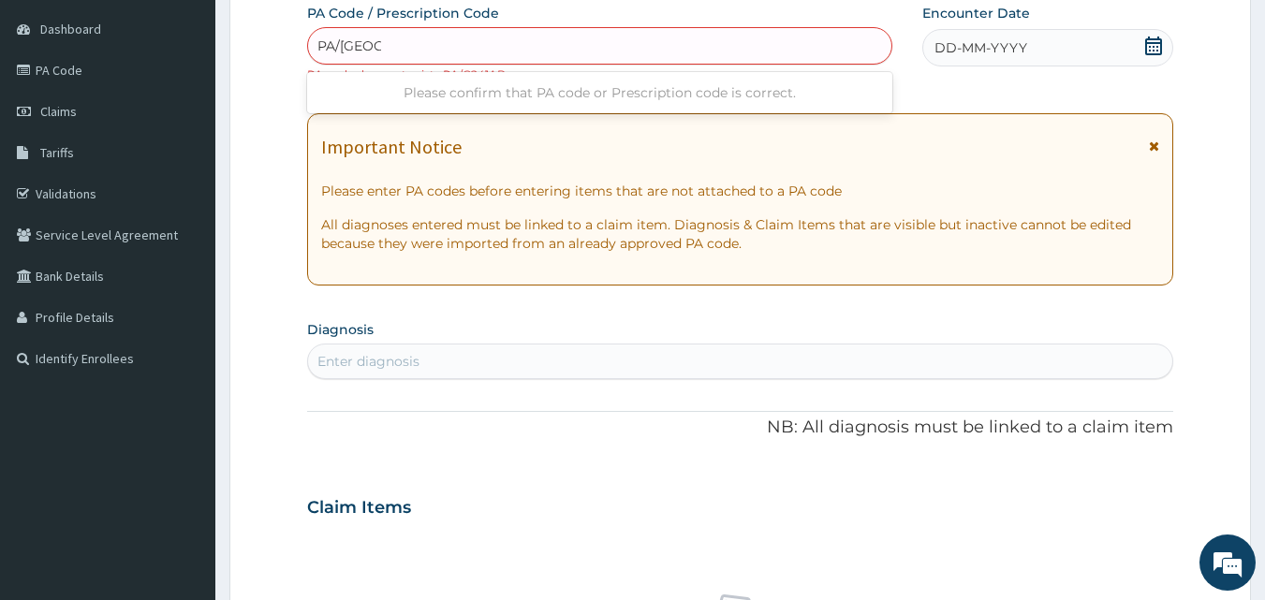
type input "PA/C2AIAB"
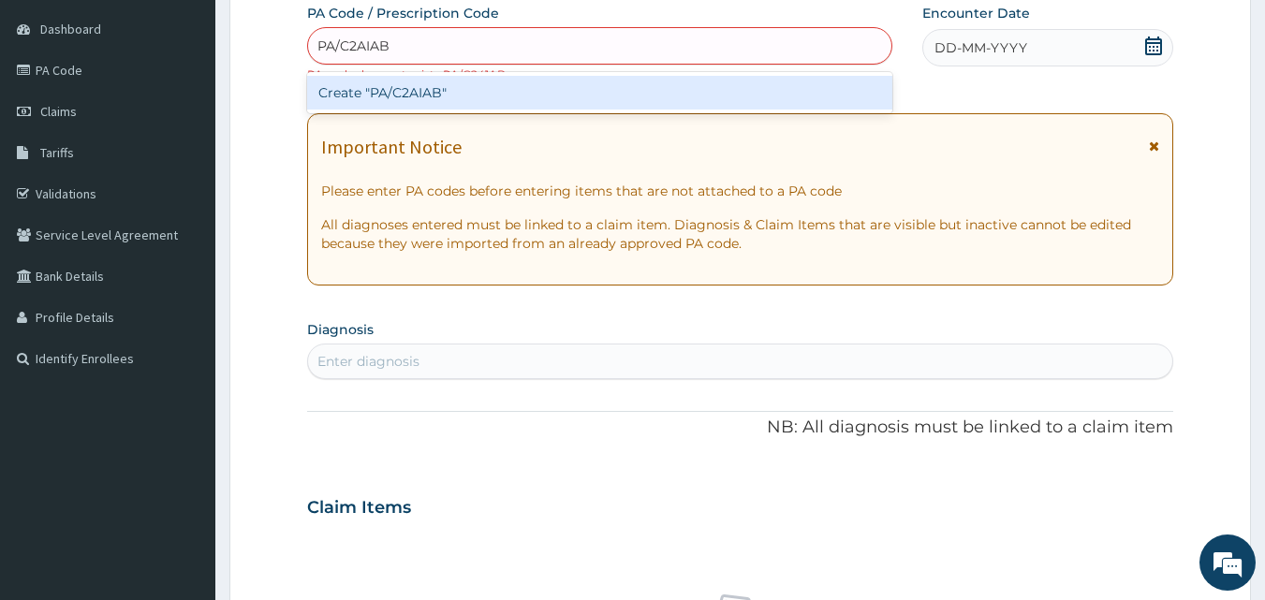
click at [430, 95] on div "Create "PA/C2AIAB"" at bounding box center [600, 93] width 586 height 34
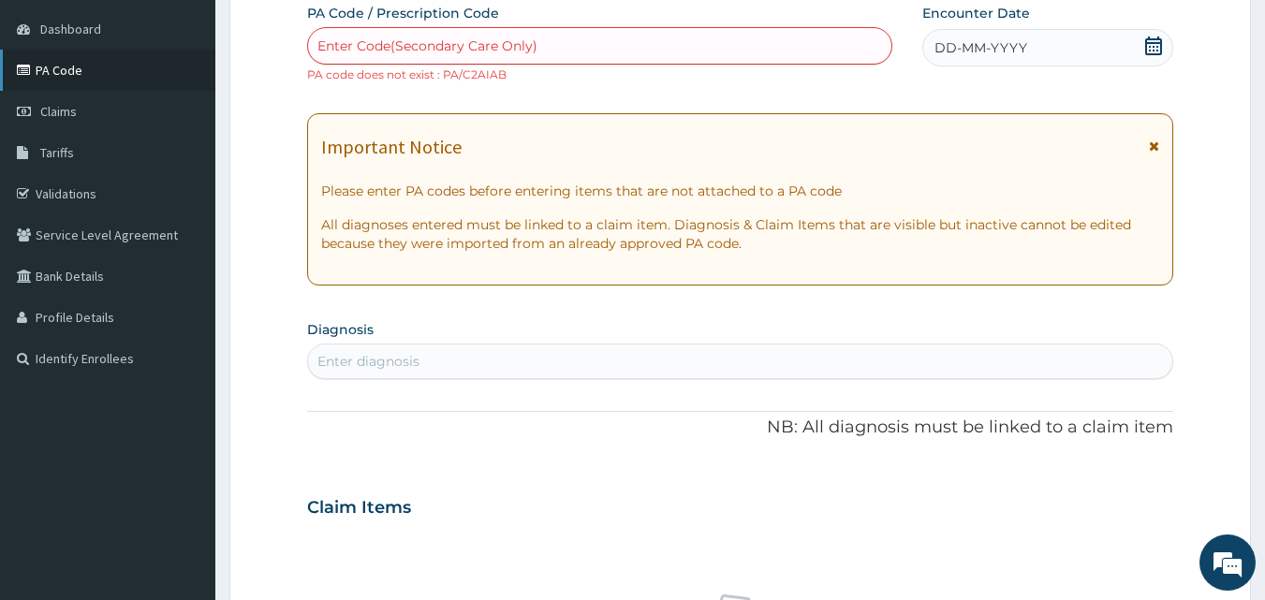
click at [56, 81] on link "PA Code" at bounding box center [107, 70] width 215 height 41
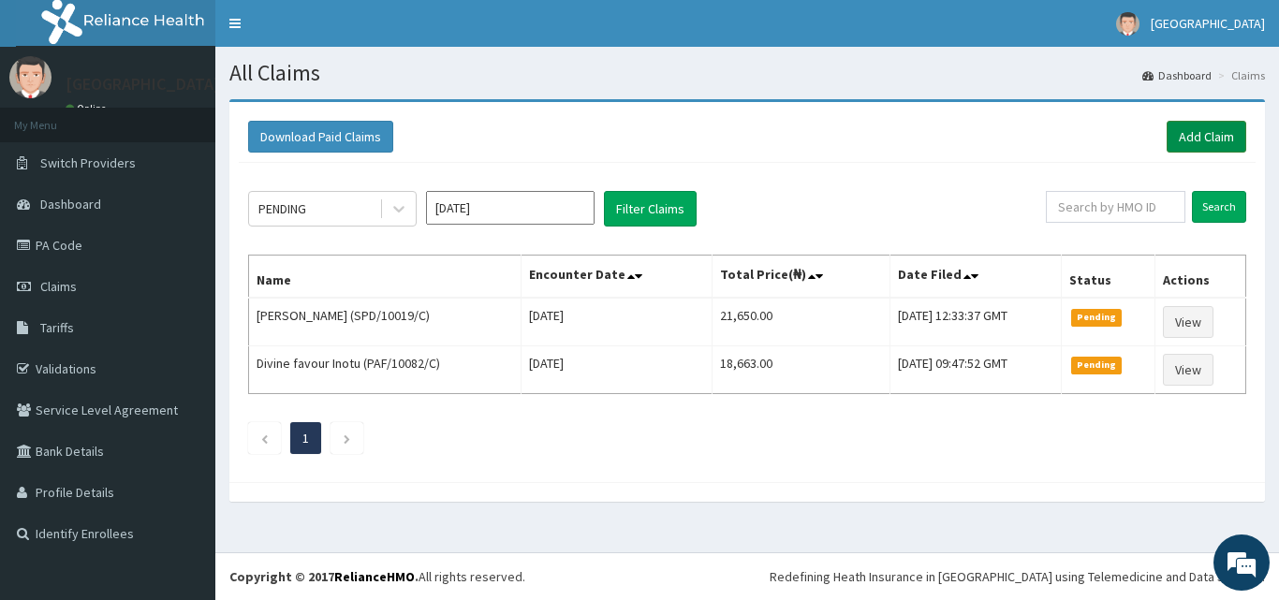
click at [1223, 135] on link "Add Claim" at bounding box center [1206, 137] width 80 height 32
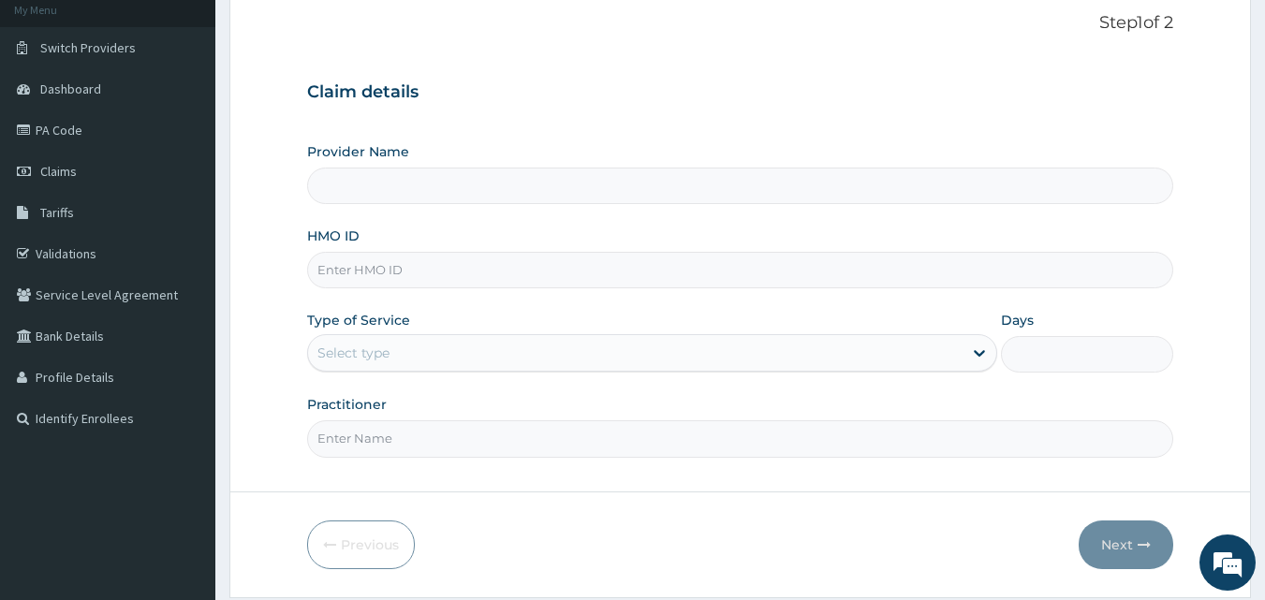
scroll to position [139, 0]
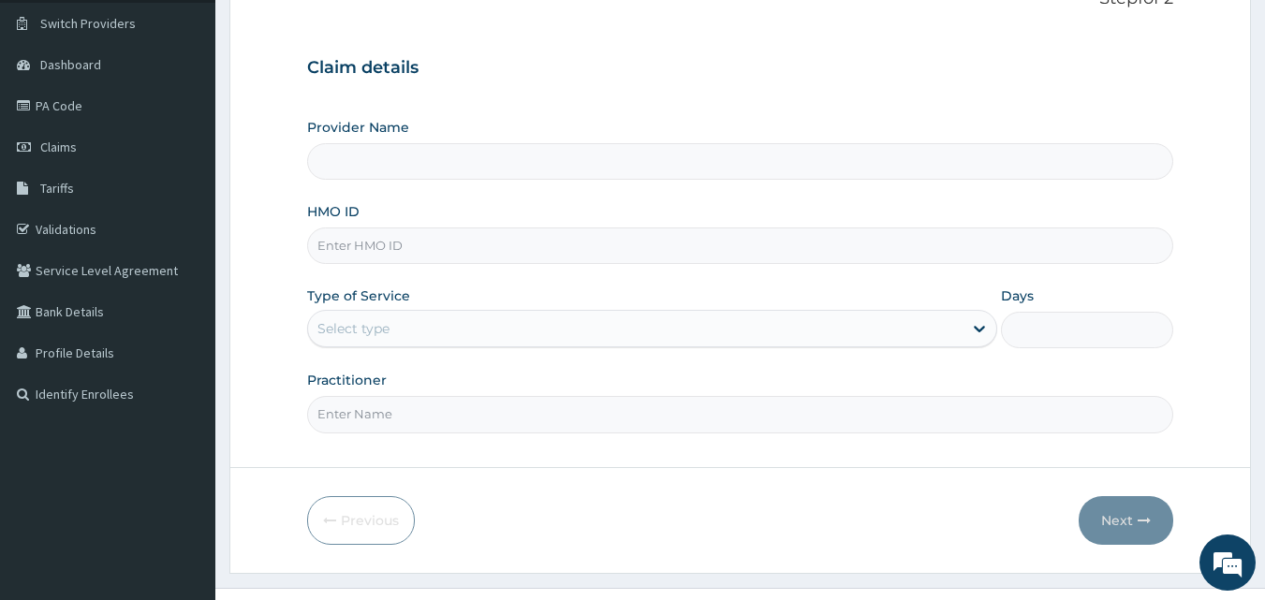
click at [358, 164] on input "Provider Name" at bounding box center [740, 161] width 867 height 37
click at [352, 243] on input "HMO ID" at bounding box center [740, 245] width 867 height 37
type input "[GEOGRAPHIC_DATA]"
type input "PAF/10082/C"
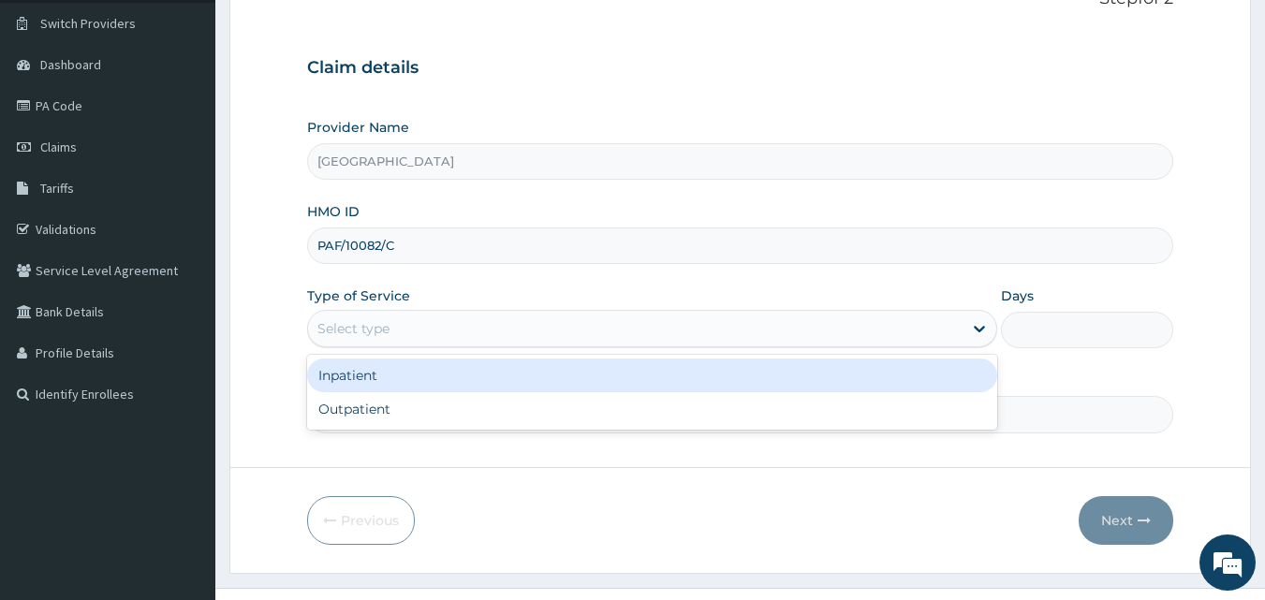
click at [419, 325] on div "Select type" at bounding box center [635, 329] width 654 height 30
click at [341, 375] on div "Inpatient" at bounding box center [652, 376] width 690 height 34
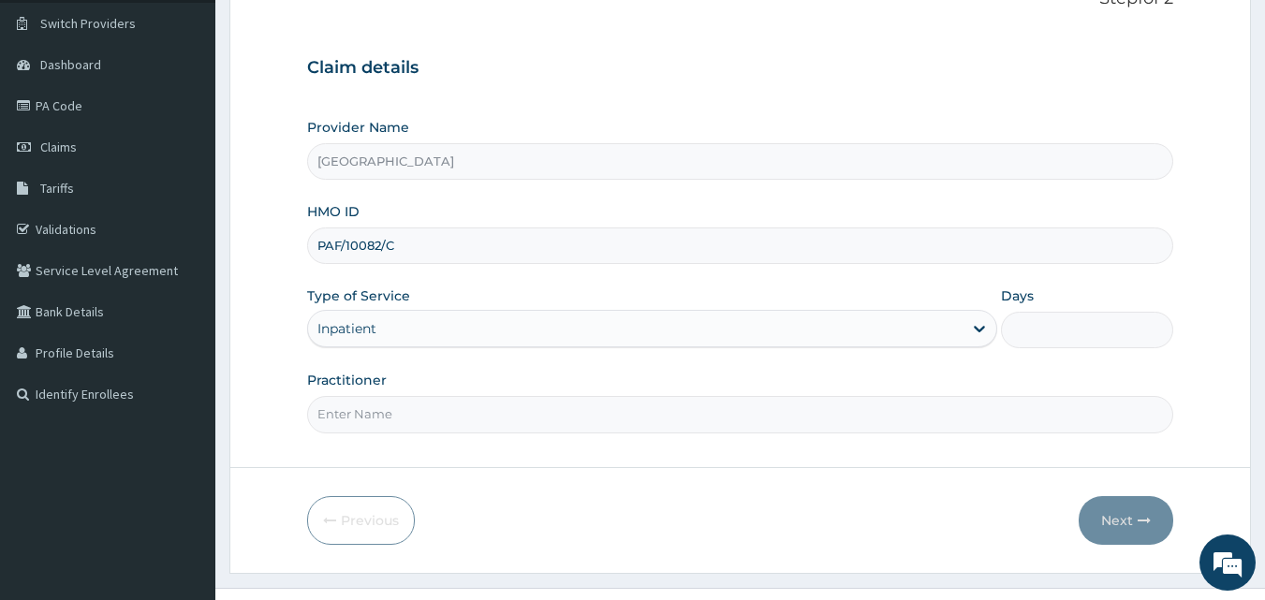
click at [1018, 337] on input "Days" at bounding box center [1087, 330] width 172 height 37
type input "2"
click at [358, 418] on input "Practitioner" at bounding box center [740, 414] width 867 height 37
type input "DR JESSICA"
click at [1126, 520] on button "Next" at bounding box center [1125, 520] width 95 height 49
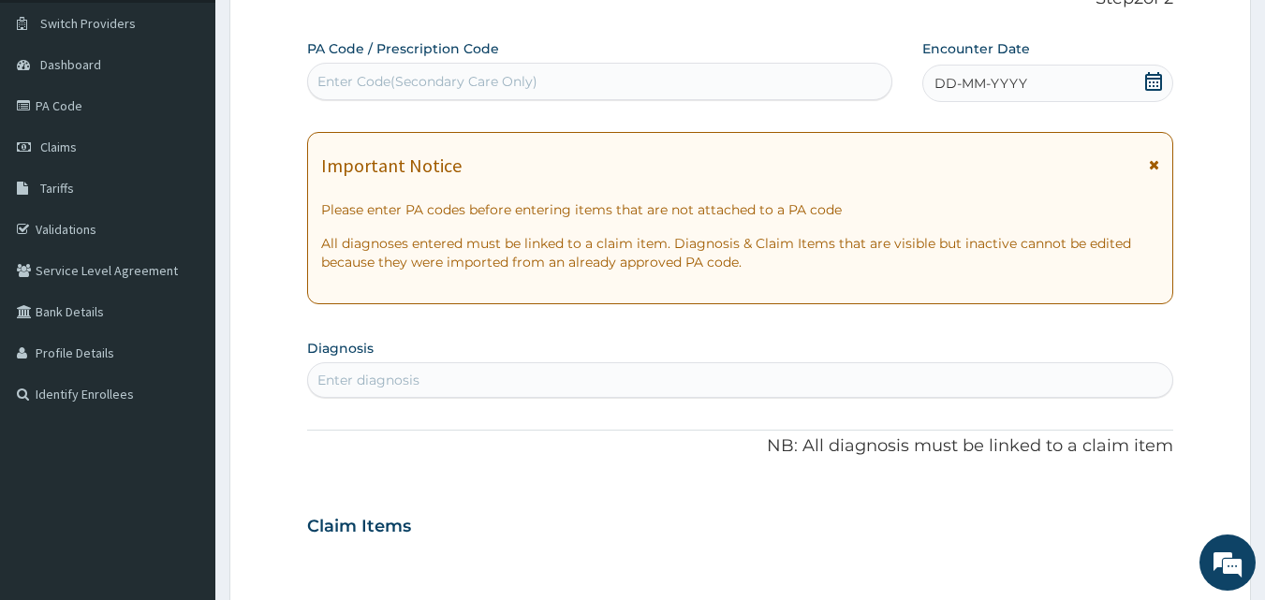
click at [469, 81] on div "Enter Code(Secondary Care Only)" at bounding box center [427, 81] width 220 height 19
type input "PA/C241A8"
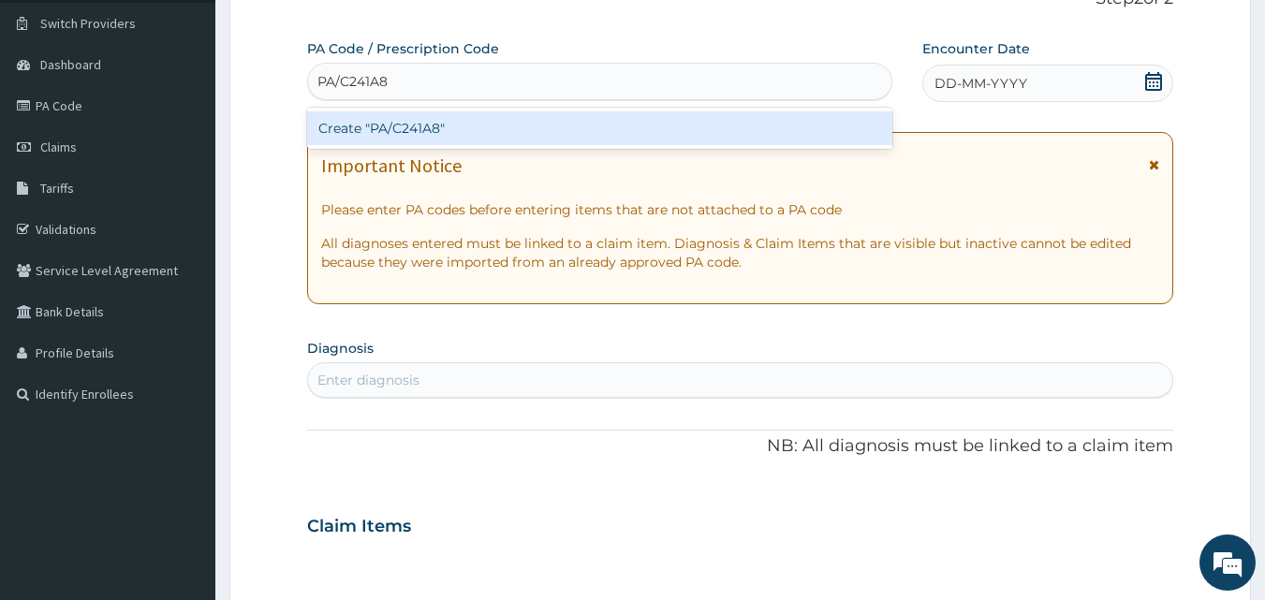
click at [443, 138] on div "Create "PA/C241A8"" at bounding box center [600, 128] width 586 height 34
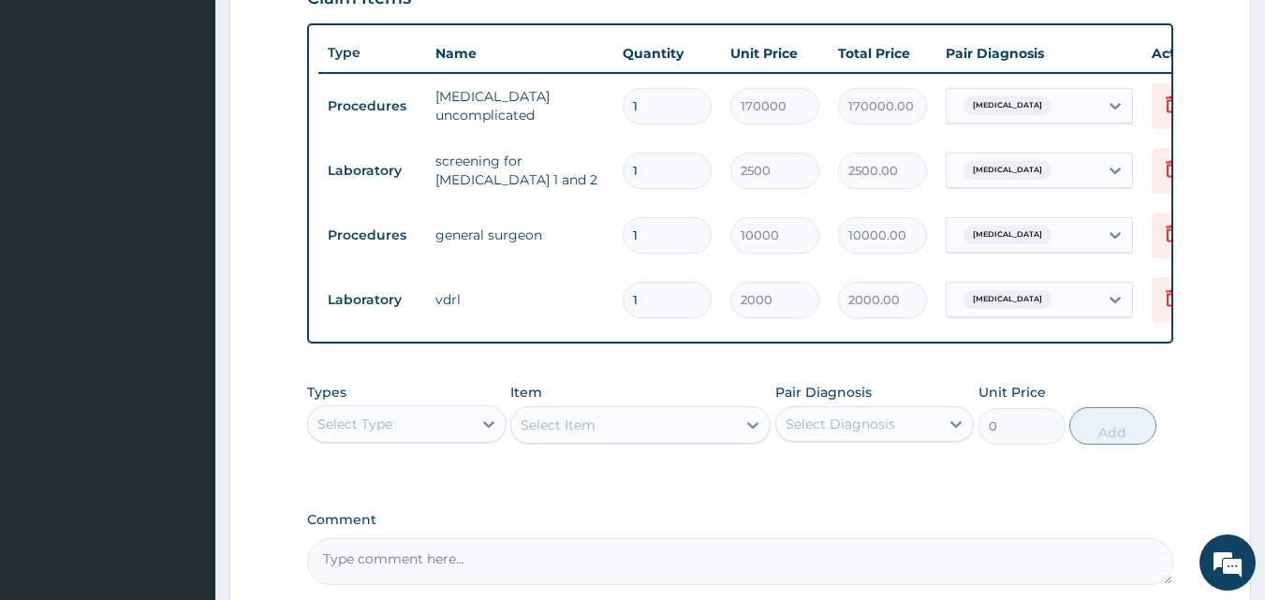
scroll to position [0, 73]
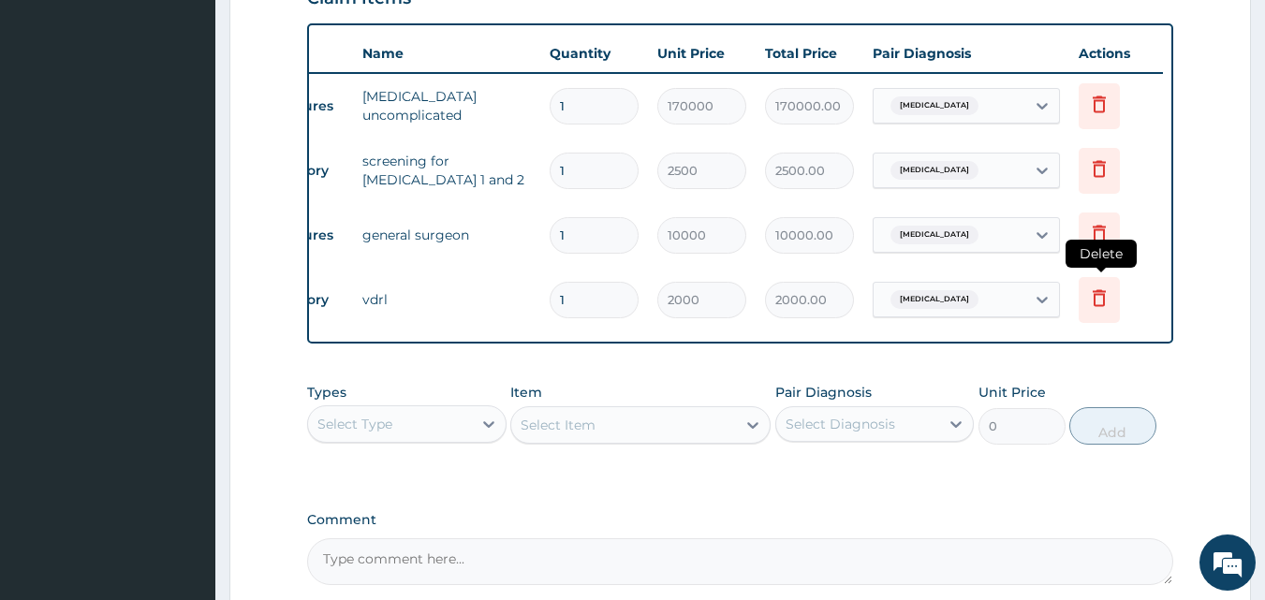
click at [1094, 304] on icon at bounding box center [1099, 297] width 13 height 17
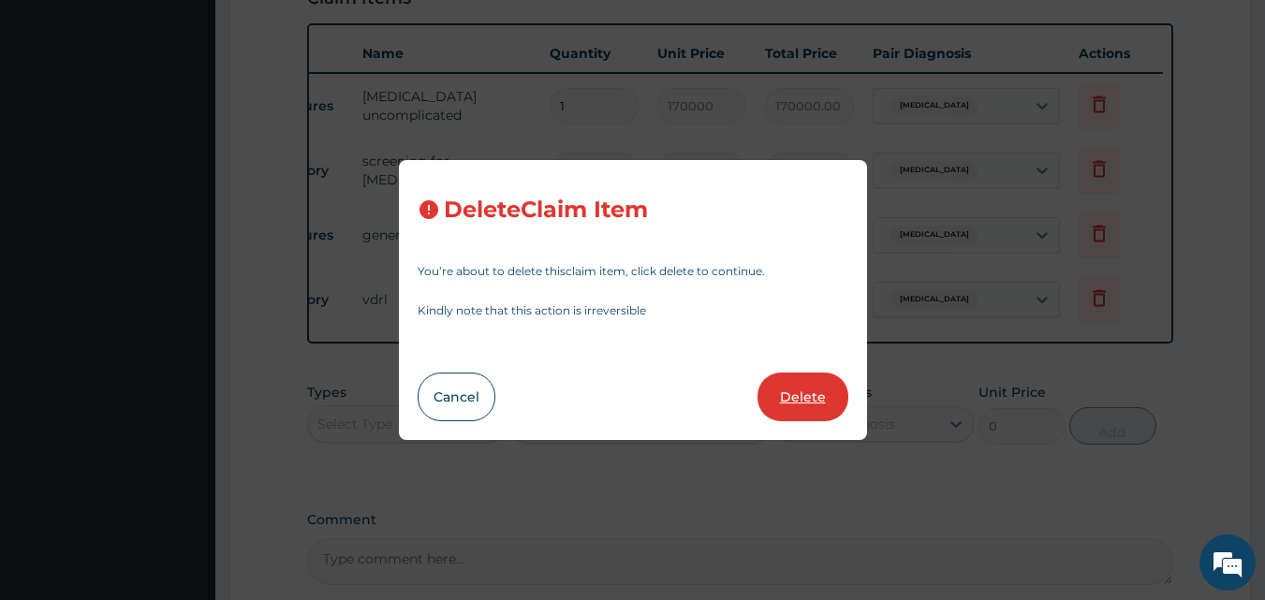
click at [814, 403] on button "Delete" at bounding box center [802, 397] width 91 height 49
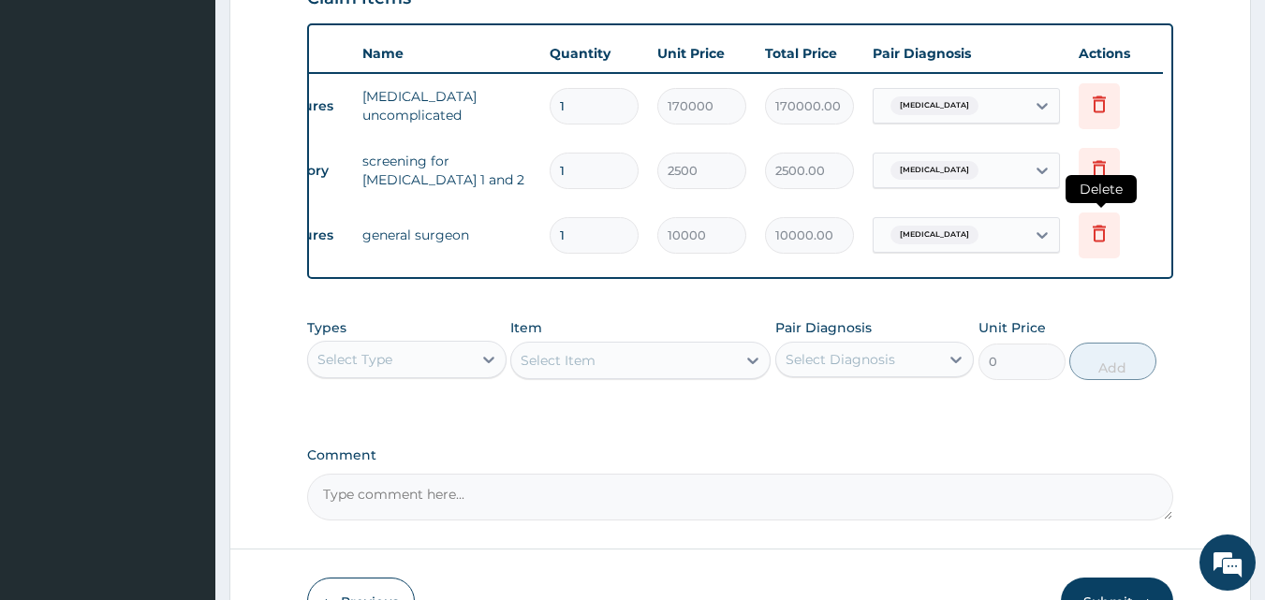
click at [1115, 243] on icon at bounding box center [1098, 236] width 41 height 46
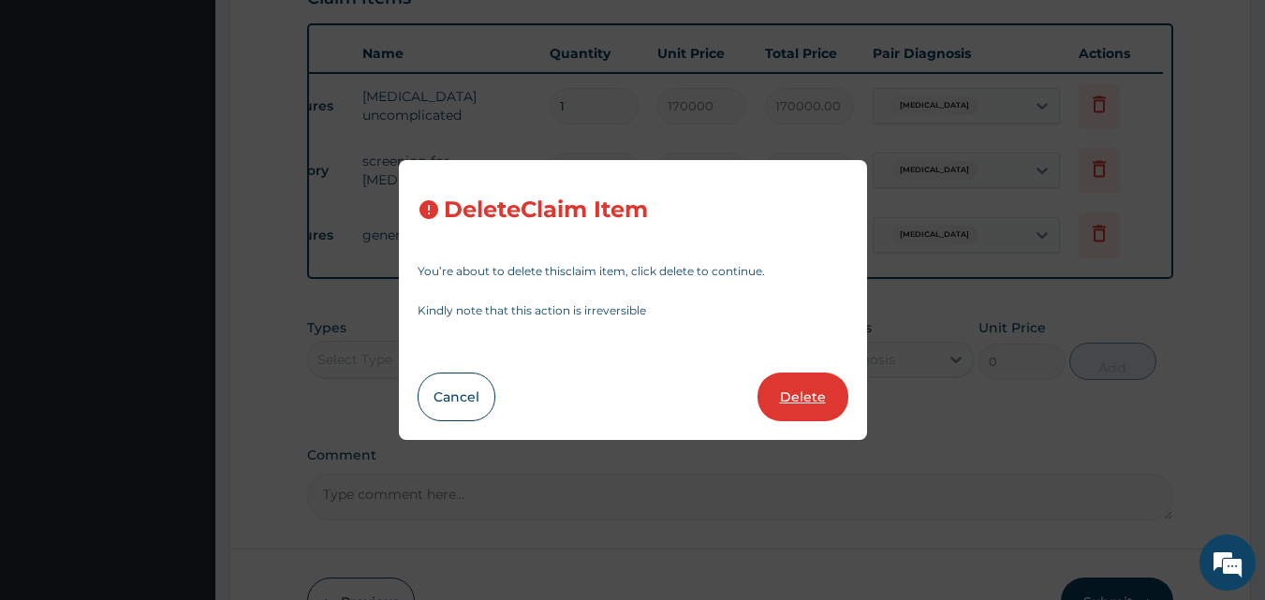
click at [809, 394] on button "Delete" at bounding box center [802, 397] width 91 height 49
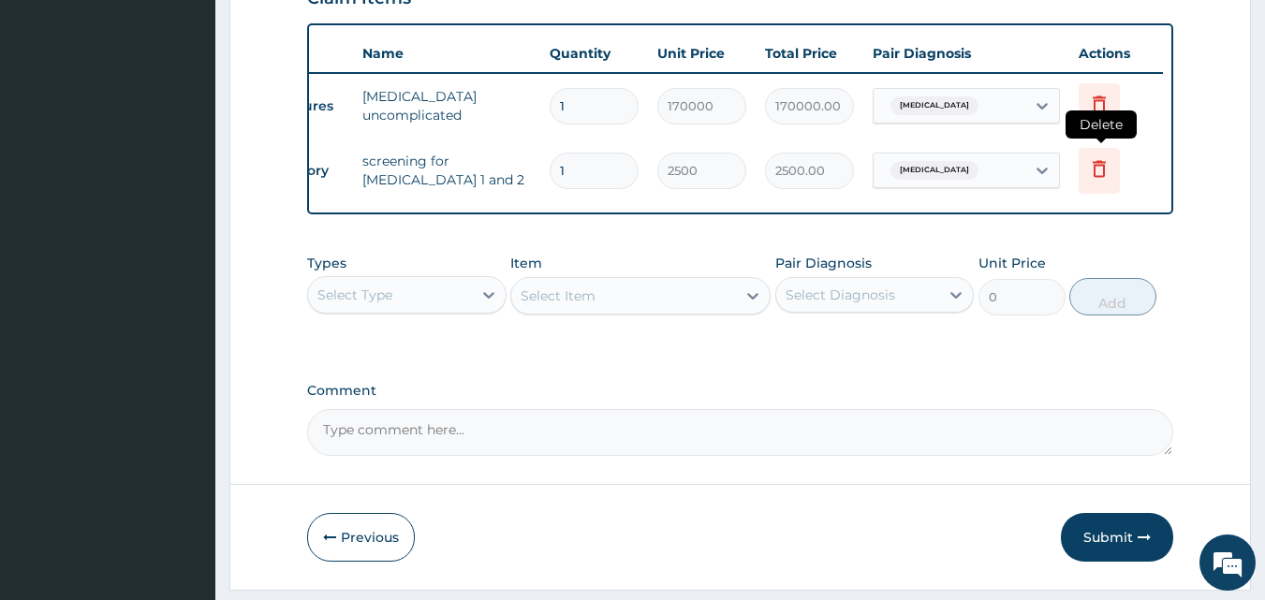
click at [1101, 182] on icon at bounding box center [1098, 171] width 41 height 46
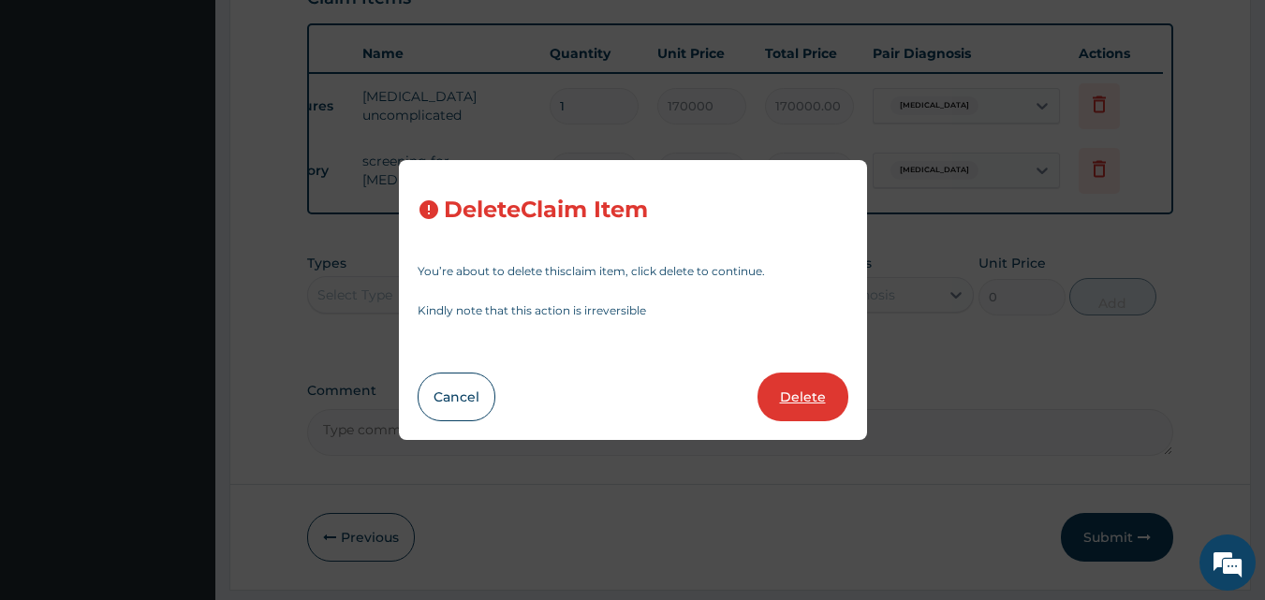
click at [795, 398] on button "Delete" at bounding box center [802, 397] width 91 height 49
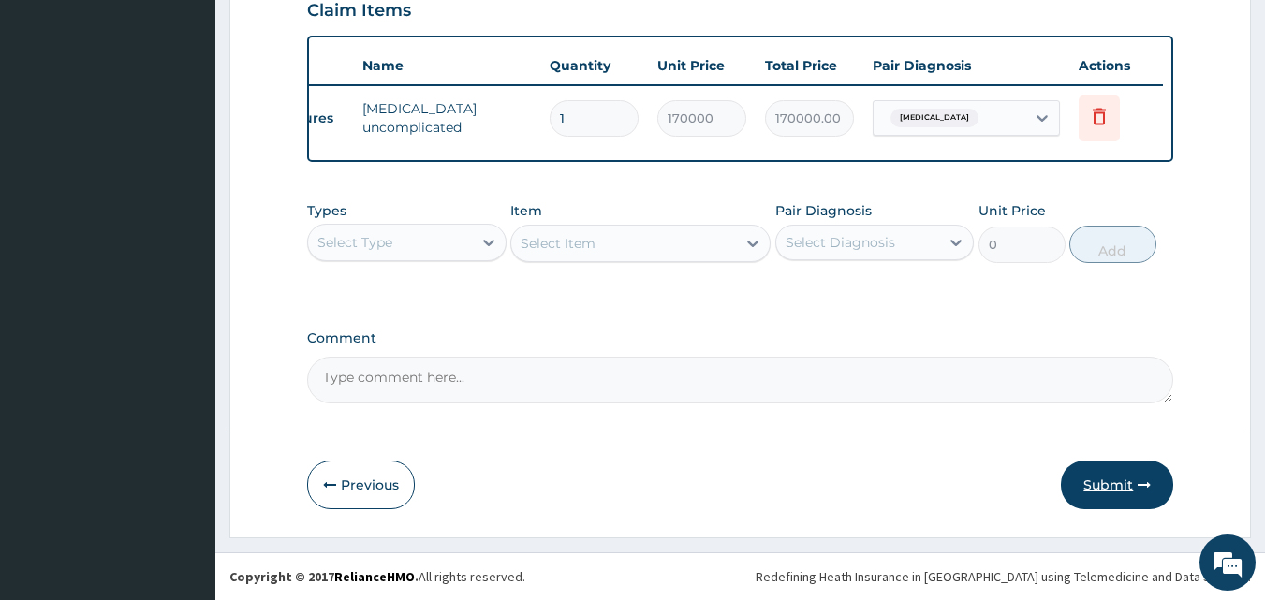
click at [1097, 494] on button "Submit" at bounding box center [1117, 485] width 112 height 49
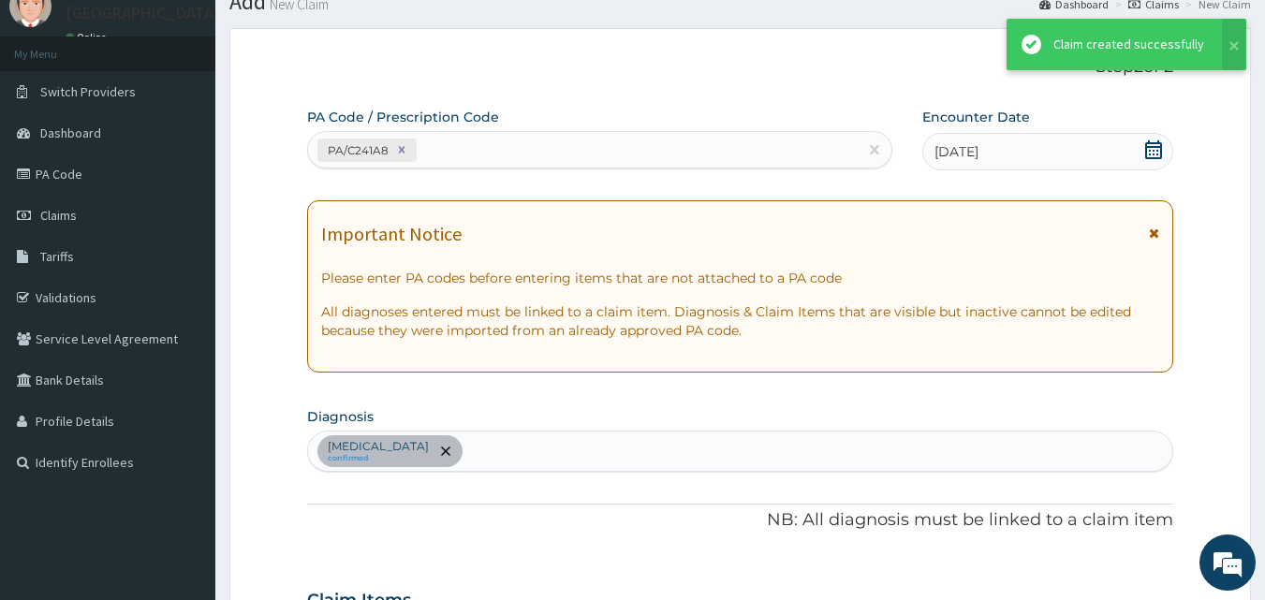
scroll to position [673, 0]
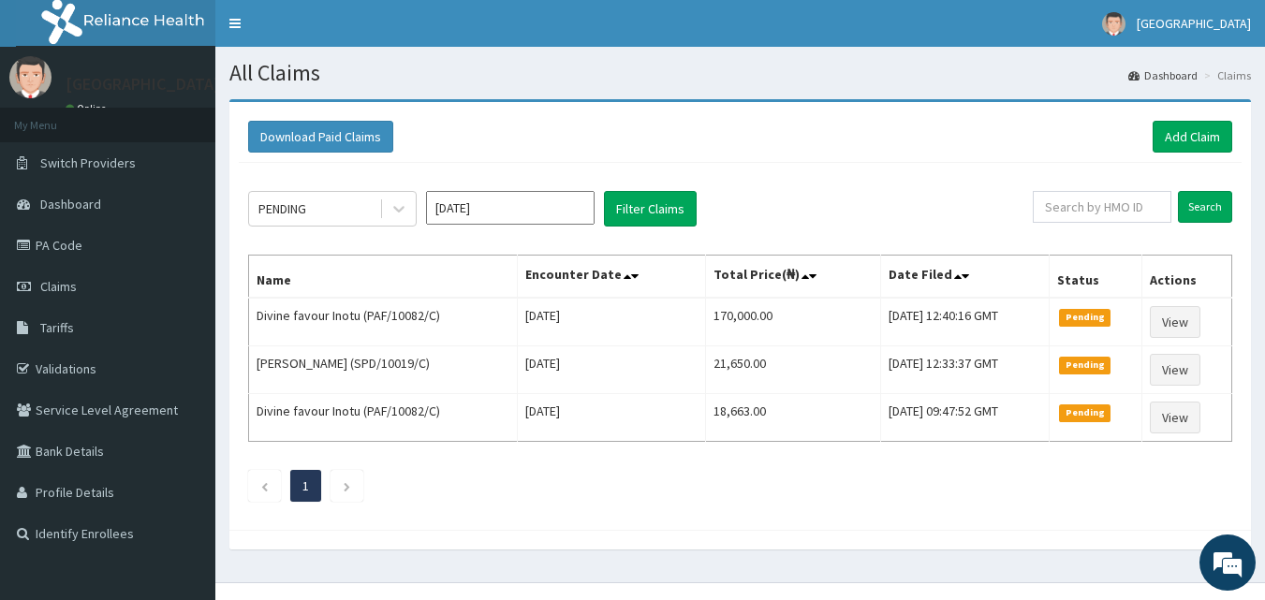
scroll to position [30, 0]
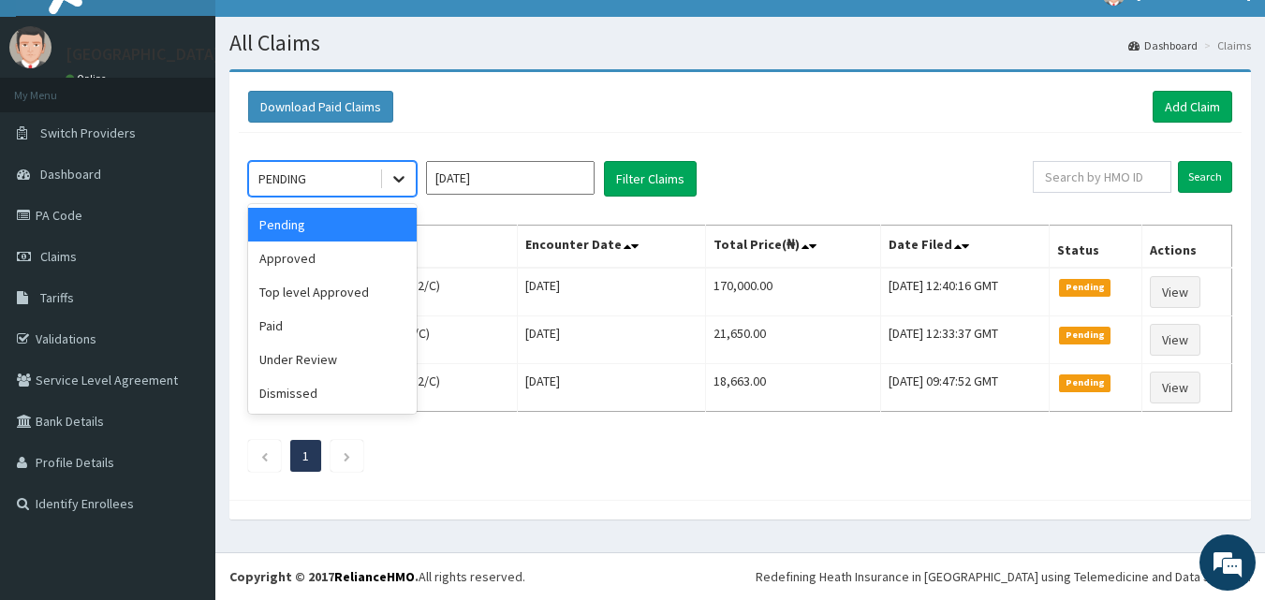
click at [389, 176] on icon at bounding box center [398, 178] width 19 height 19
click at [291, 249] on div "Approved" at bounding box center [332, 259] width 169 height 34
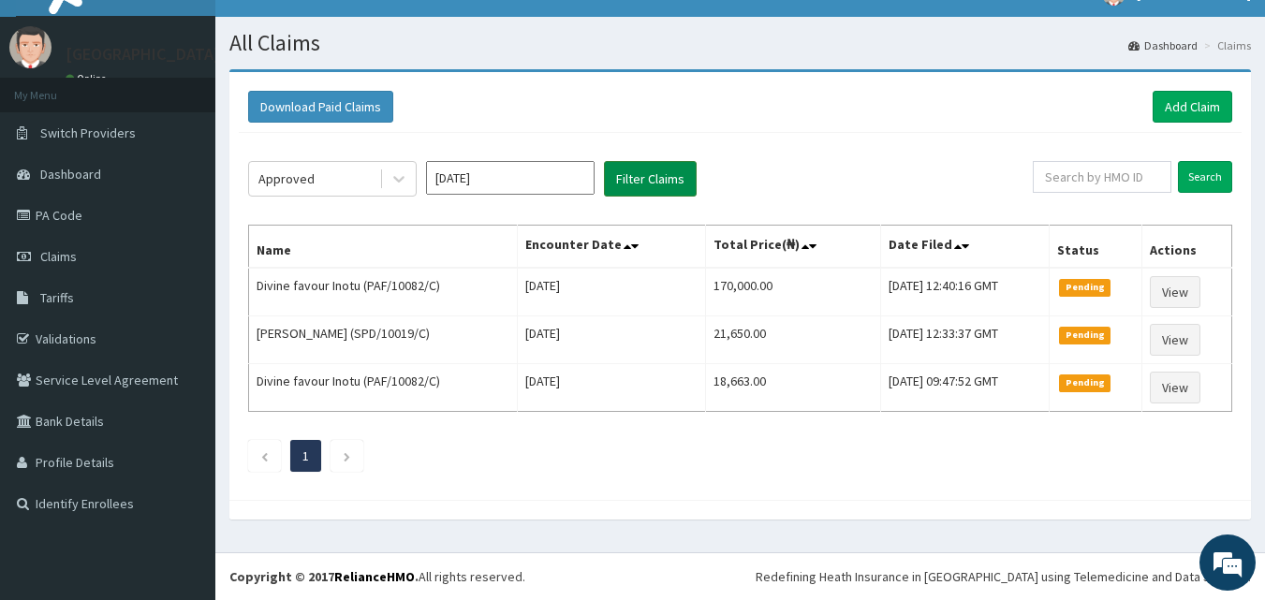
click at [671, 187] on button "Filter Claims" at bounding box center [650, 179] width 93 height 36
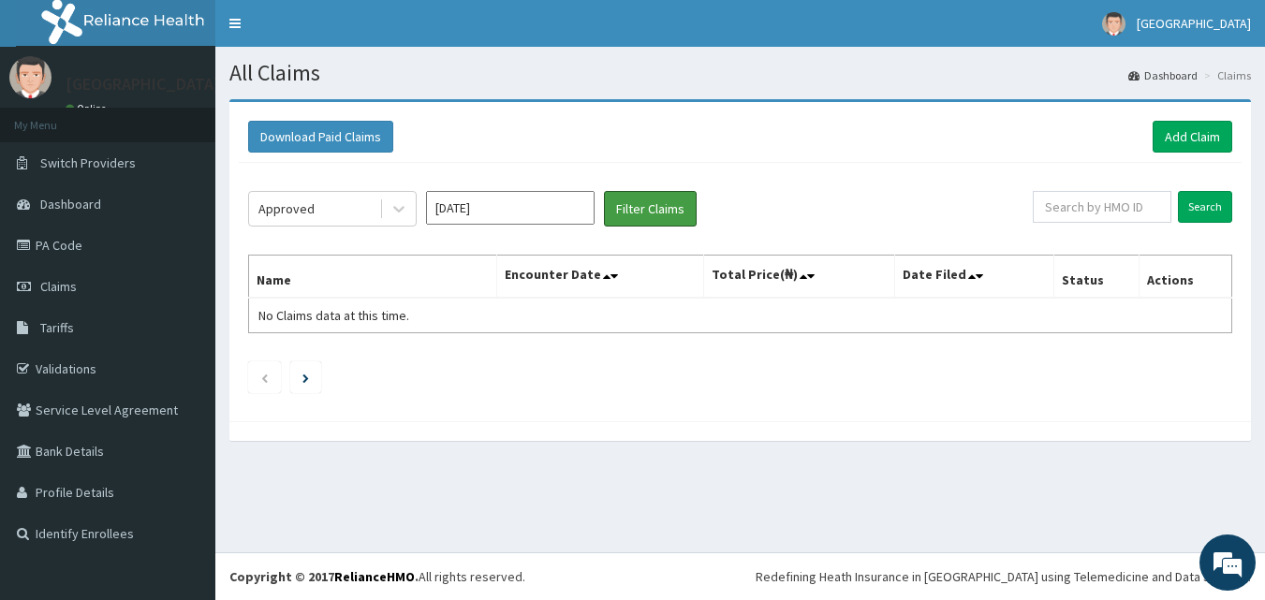
scroll to position [0, 0]
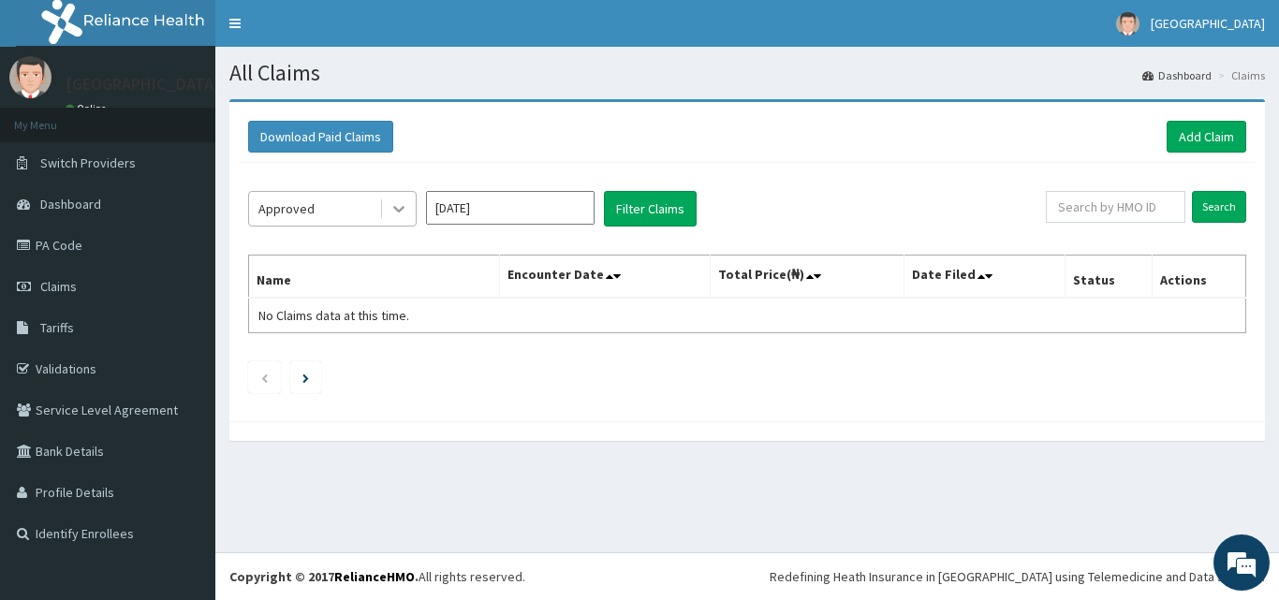
click at [402, 214] on icon at bounding box center [398, 208] width 19 height 19
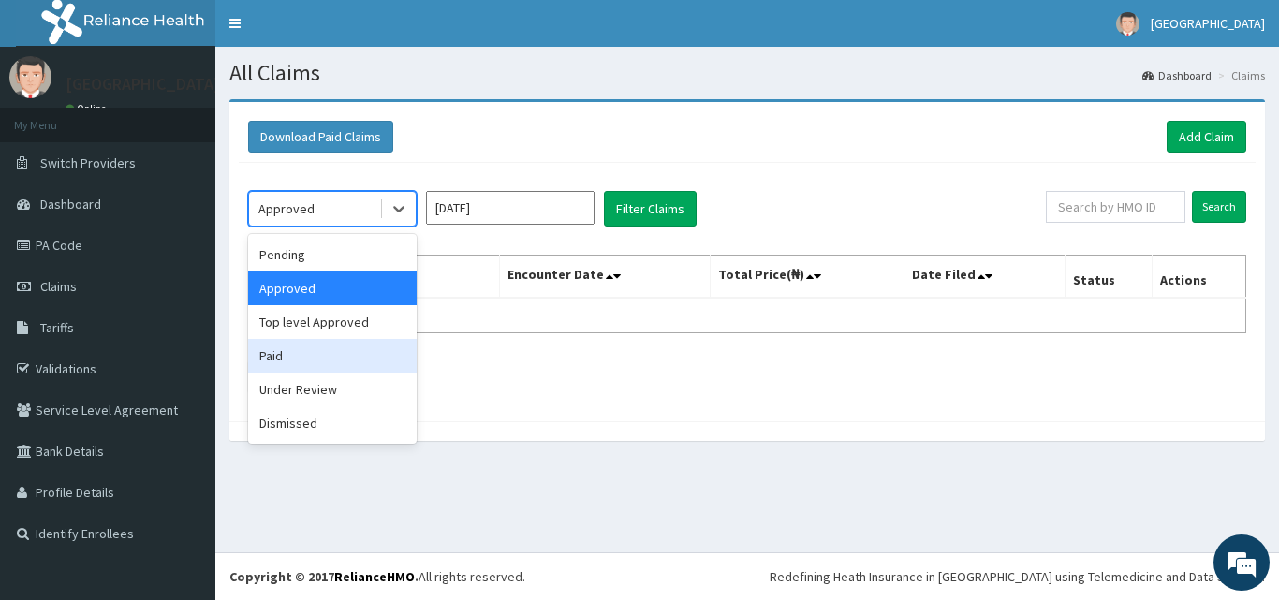
click at [278, 359] on div "Paid" at bounding box center [332, 356] width 169 height 34
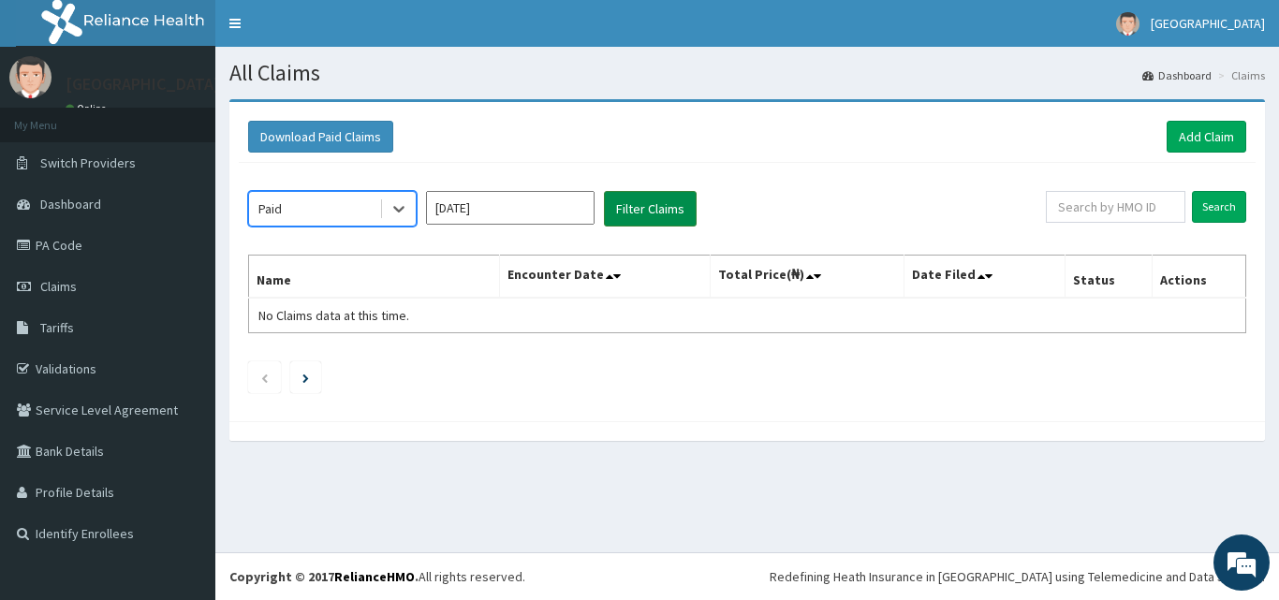
click at [626, 210] on button "Filter Claims" at bounding box center [650, 209] width 93 height 36
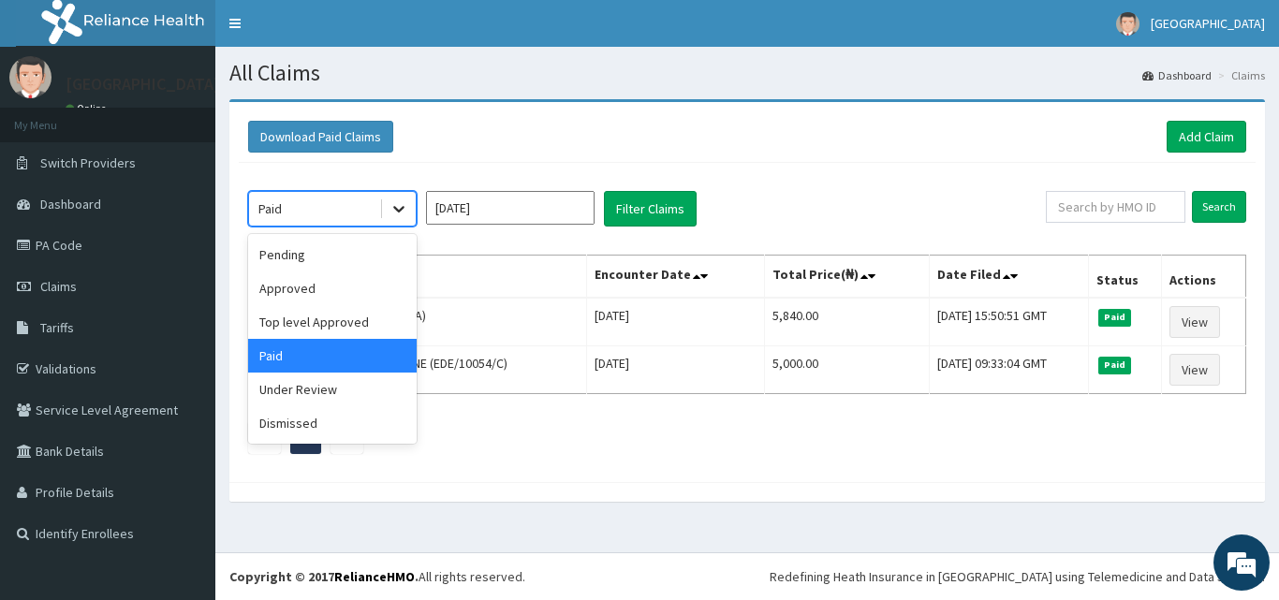
click at [406, 210] on icon at bounding box center [398, 208] width 19 height 19
click at [278, 293] on div "Approved" at bounding box center [332, 288] width 169 height 34
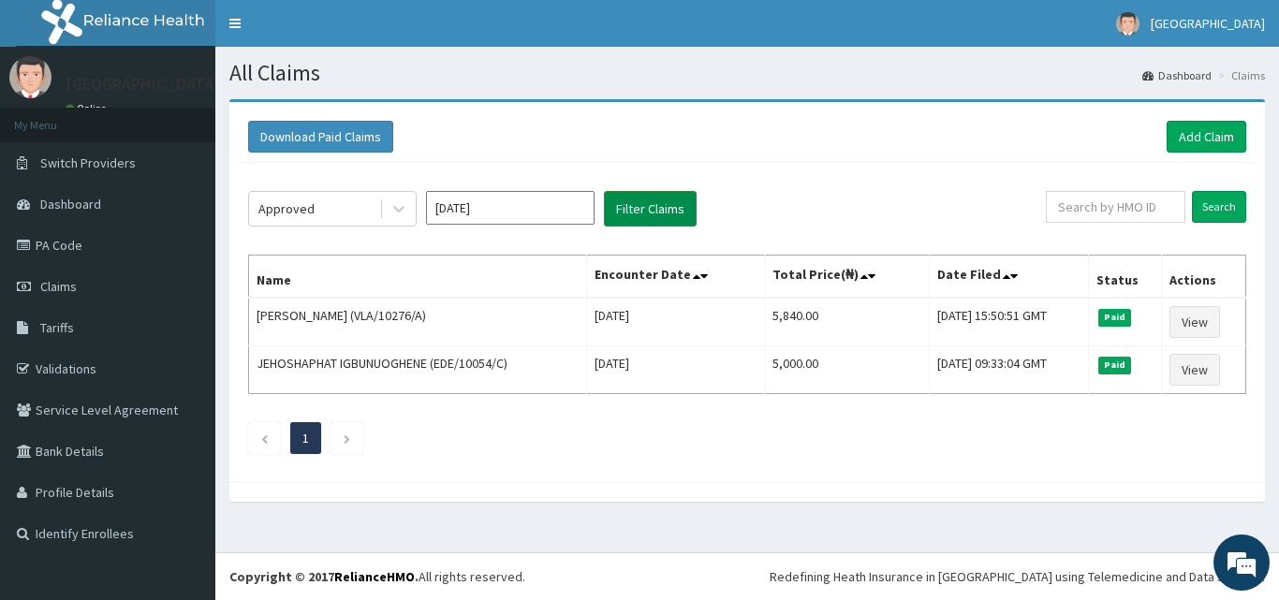
click at [665, 207] on button "Filter Claims" at bounding box center [650, 209] width 93 height 36
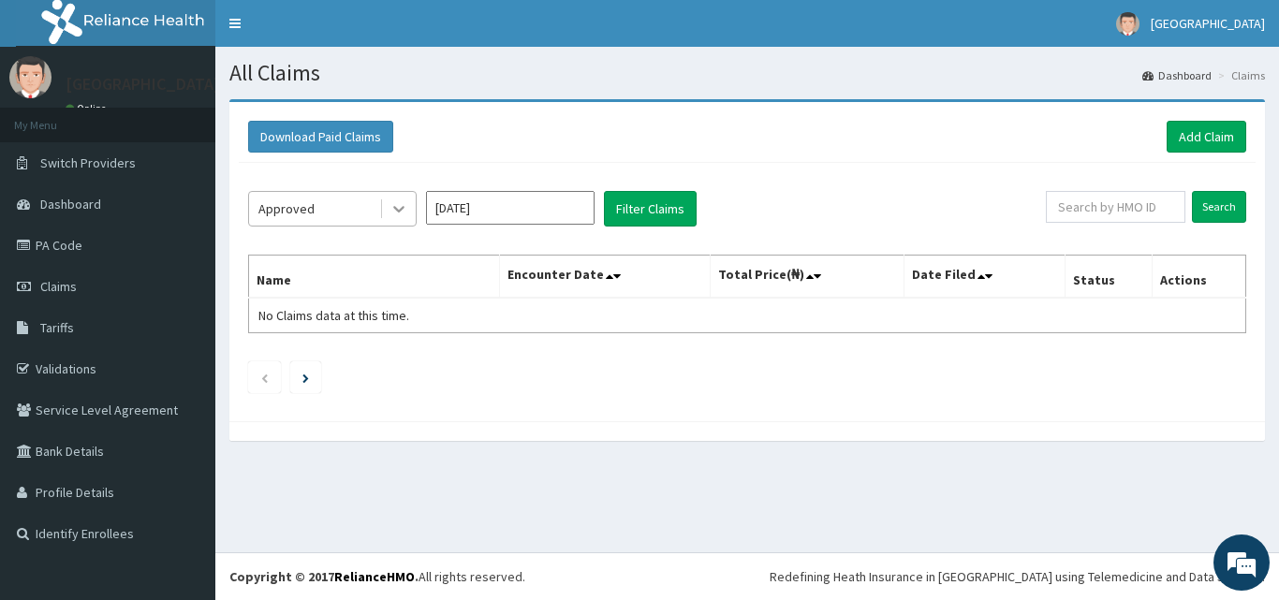
click at [409, 217] on div at bounding box center [399, 209] width 34 height 34
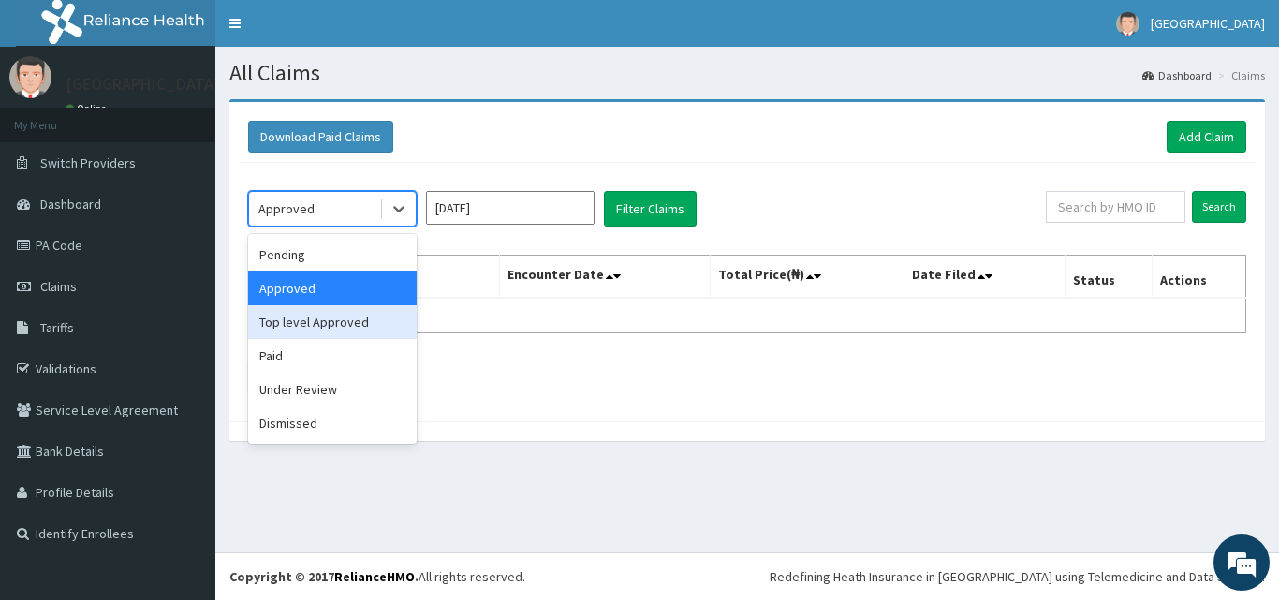
click at [300, 328] on div "Top level Approved" at bounding box center [332, 322] width 169 height 34
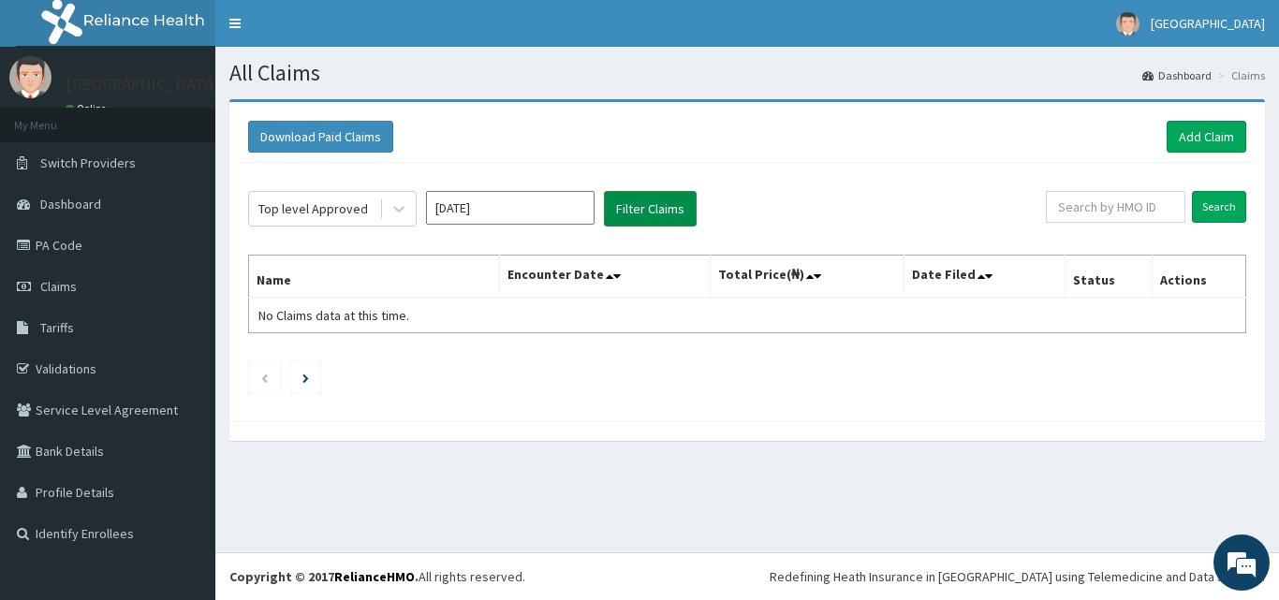
click at [653, 219] on button "Filter Claims" at bounding box center [650, 209] width 93 height 36
click at [653, 214] on button "Filter Claims" at bounding box center [650, 209] width 93 height 36
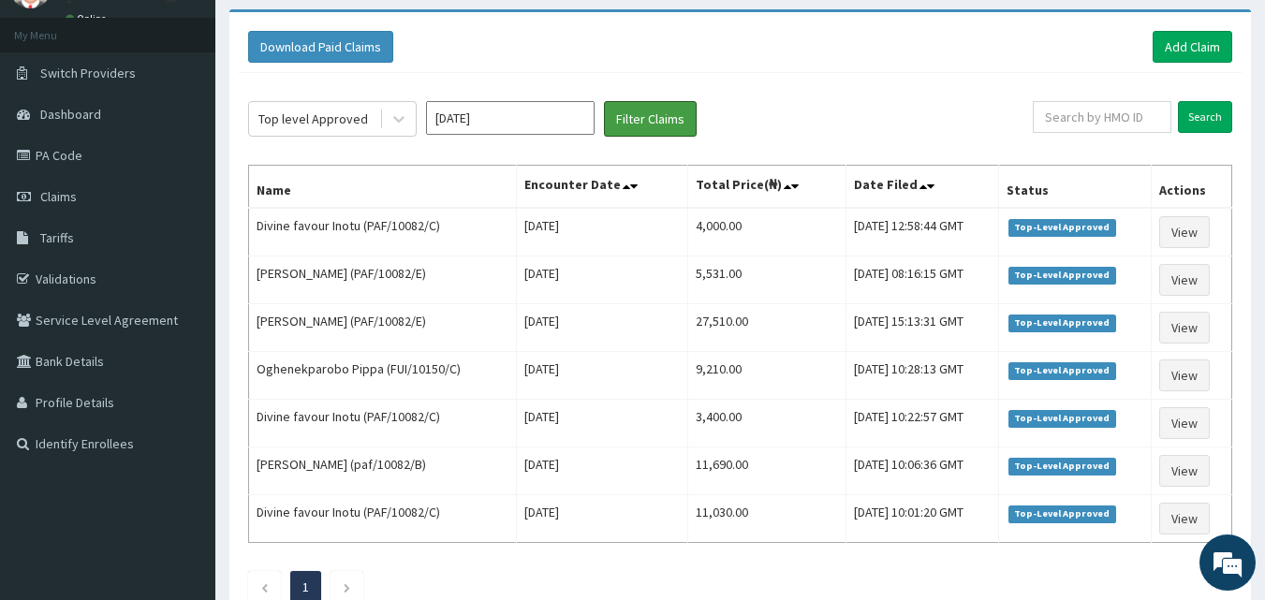
scroll to position [99, 0]
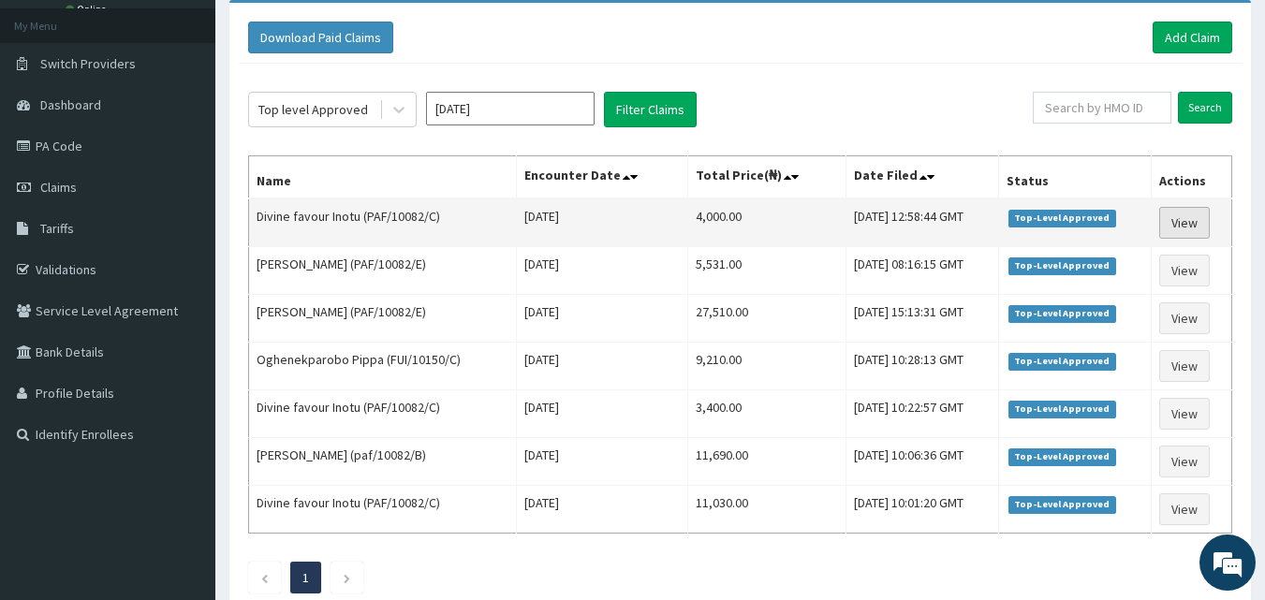
click at [1196, 231] on link "View" at bounding box center [1184, 223] width 51 height 32
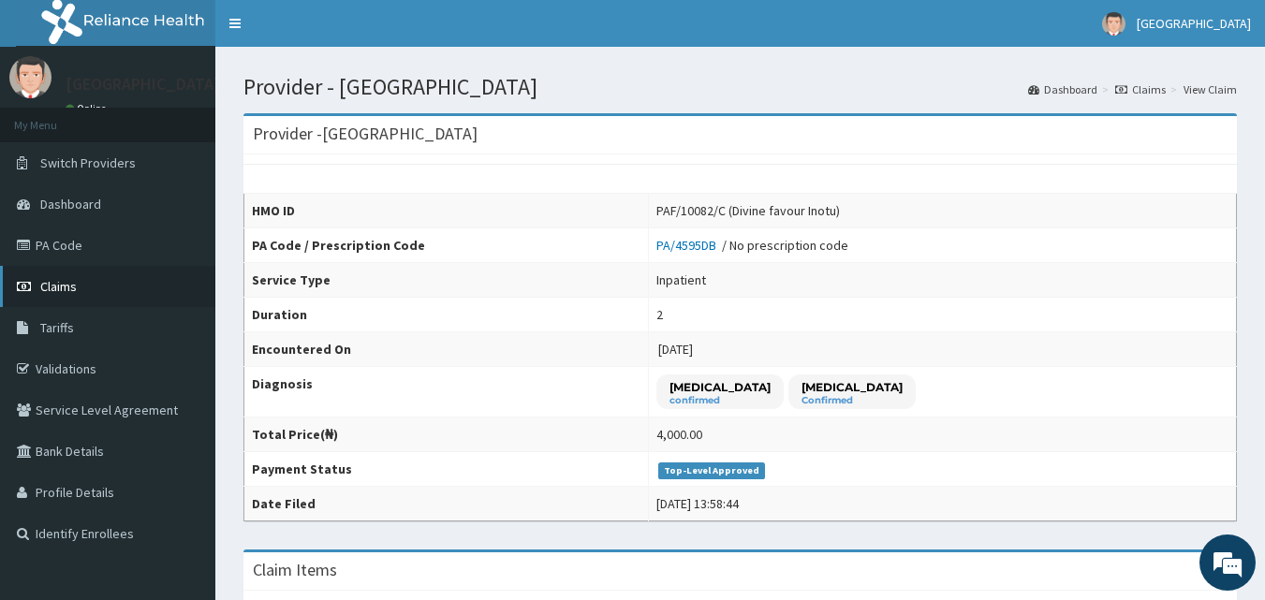
click at [46, 296] on link "Claims" at bounding box center [107, 286] width 215 height 41
